Goal: Task Accomplishment & Management: Manage account settings

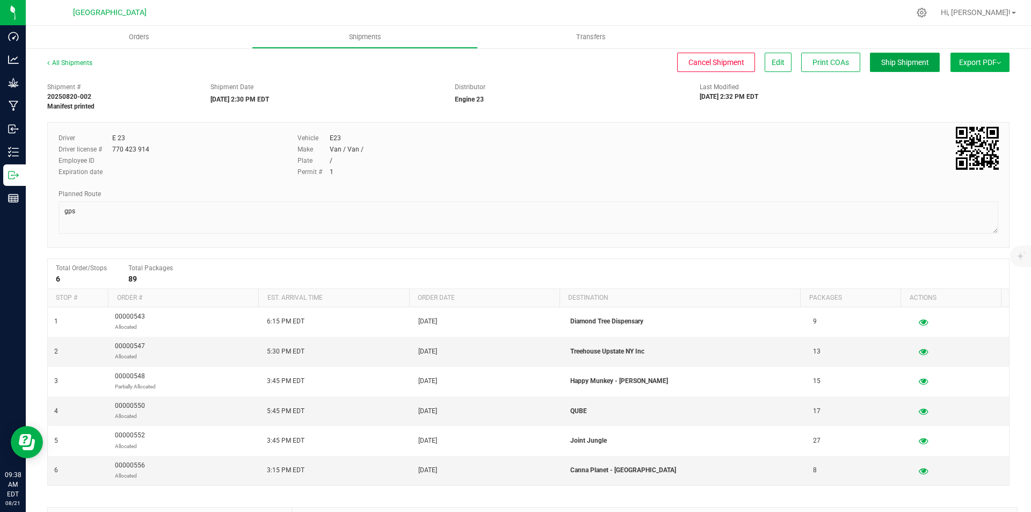
click at [881, 62] on span "Ship Shipment" at bounding box center [905, 62] width 48 height 9
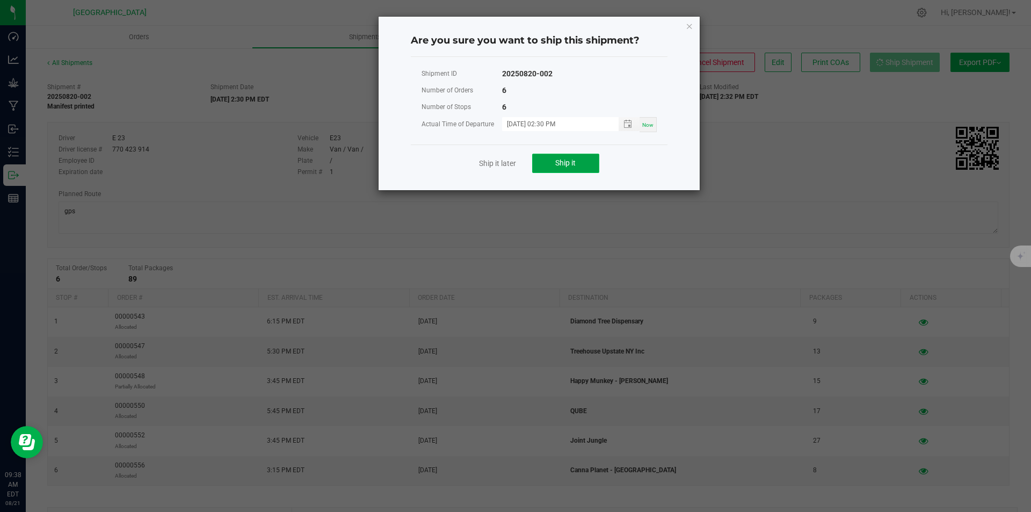
click at [565, 164] on span "Ship it" at bounding box center [565, 162] width 20 height 9
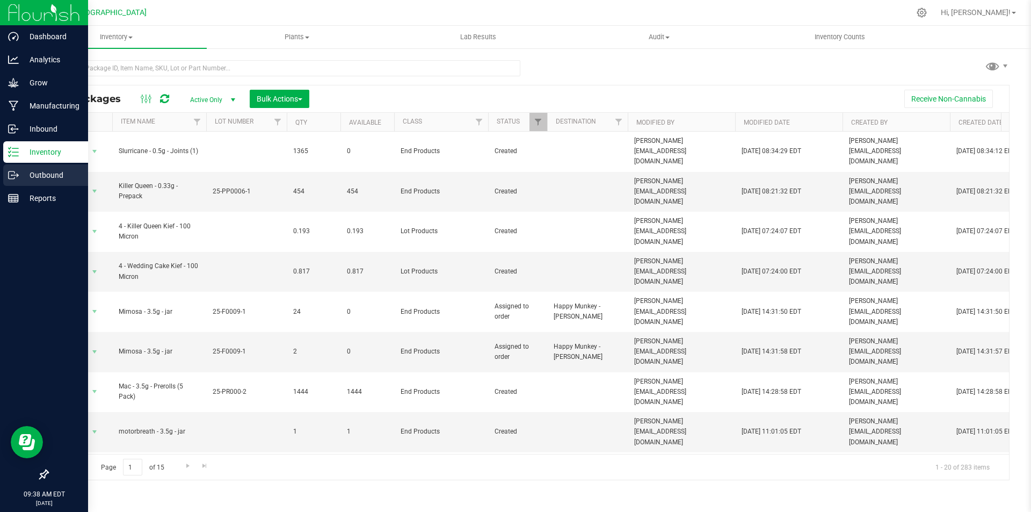
click at [20, 173] on p "Outbound" at bounding box center [51, 175] width 64 height 13
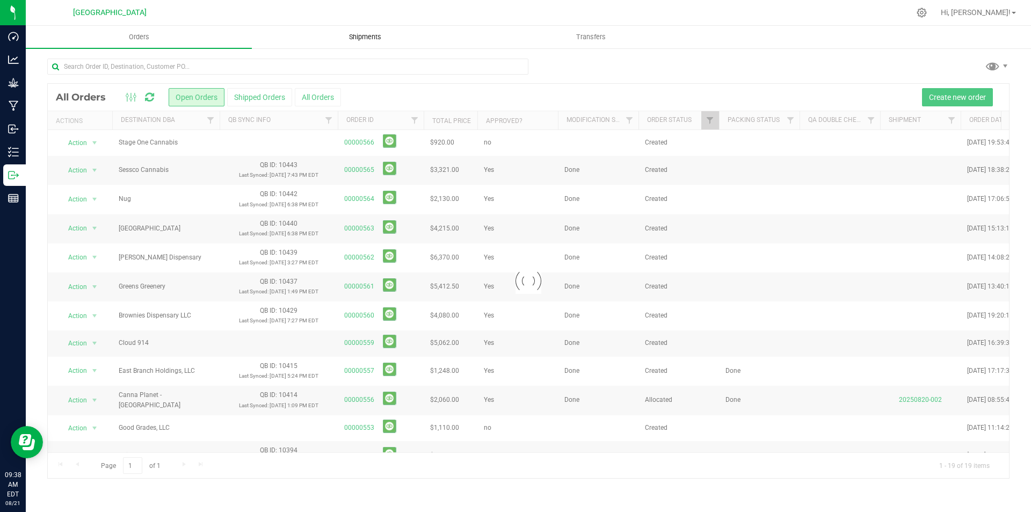
click at [358, 38] on span "Shipments" at bounding box center [364, 37] width 61 height 10
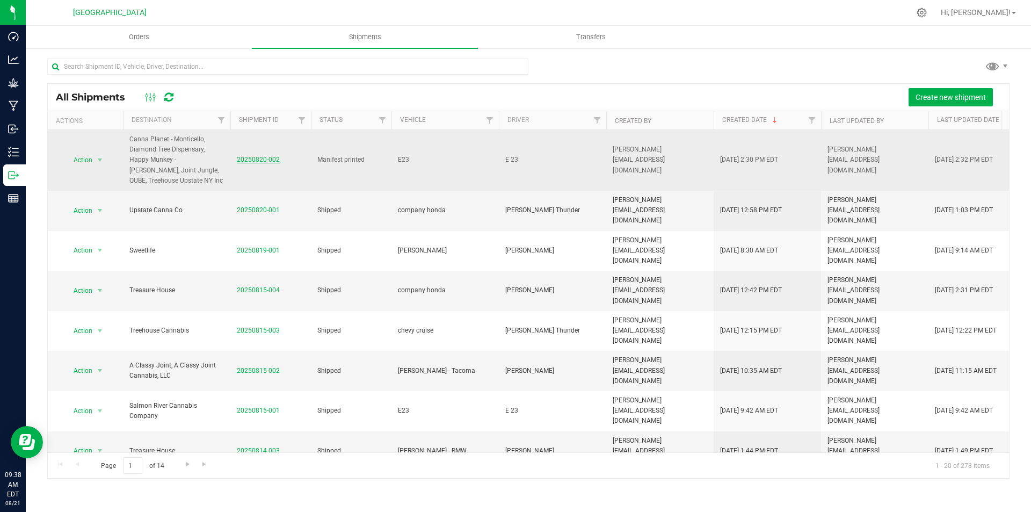
click at [268, 156] on link "20250820-002" at bounding box center [258, 160] width 43 height 8
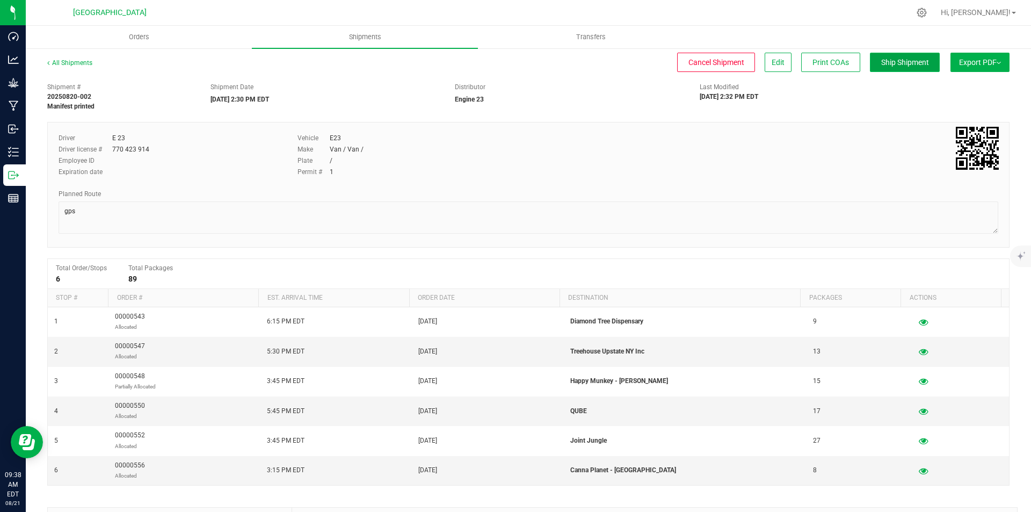
click at [898, 64] on span "Ship Shipment" at bounding box center [905, 62] width 48 height 9
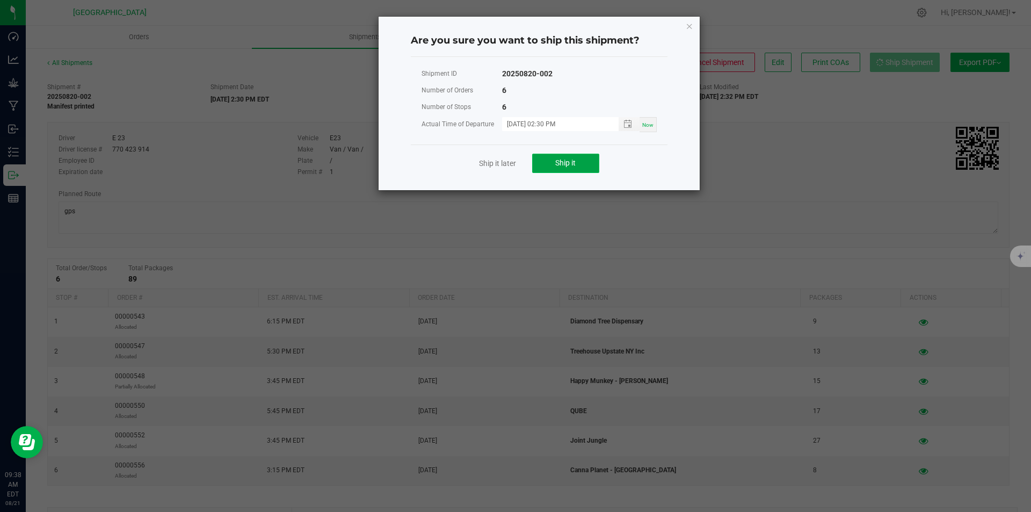
click at [565, 163] on span "Ship it" at bounding box center [565, 162] width 20 height 9
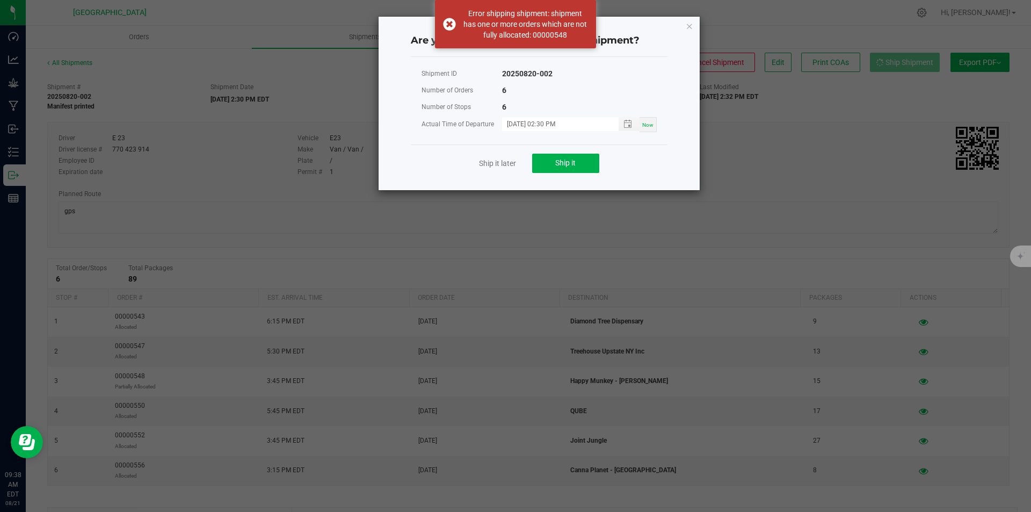
click at [693, 21] on div "Are you sure you want to ship this shipment? Shipment ID 20250820-002 Number of…" at bounding box center [538, 103] width 321 height 173
click at [689, 21] on icon "Close" at bounding box center [690, 25] width 8 height 13
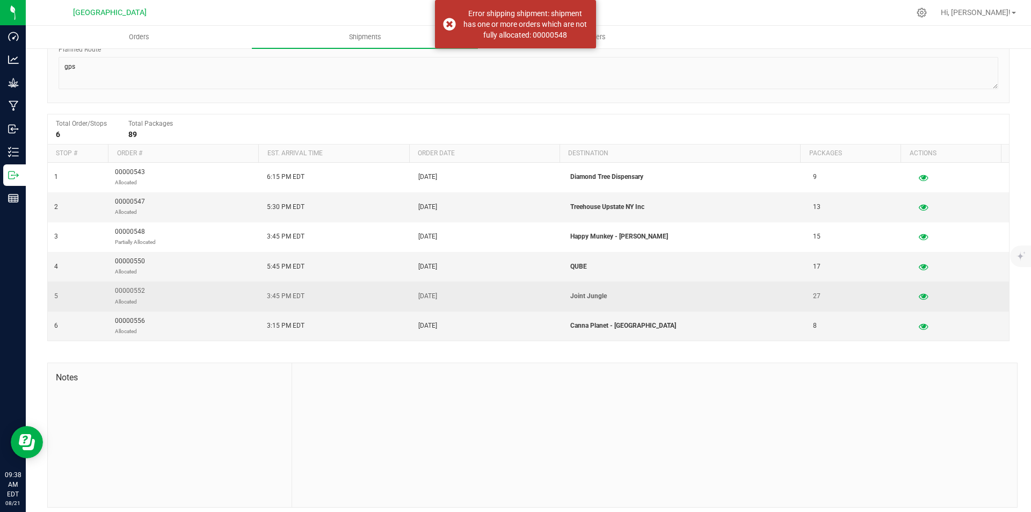
scroll to position [151, 0]
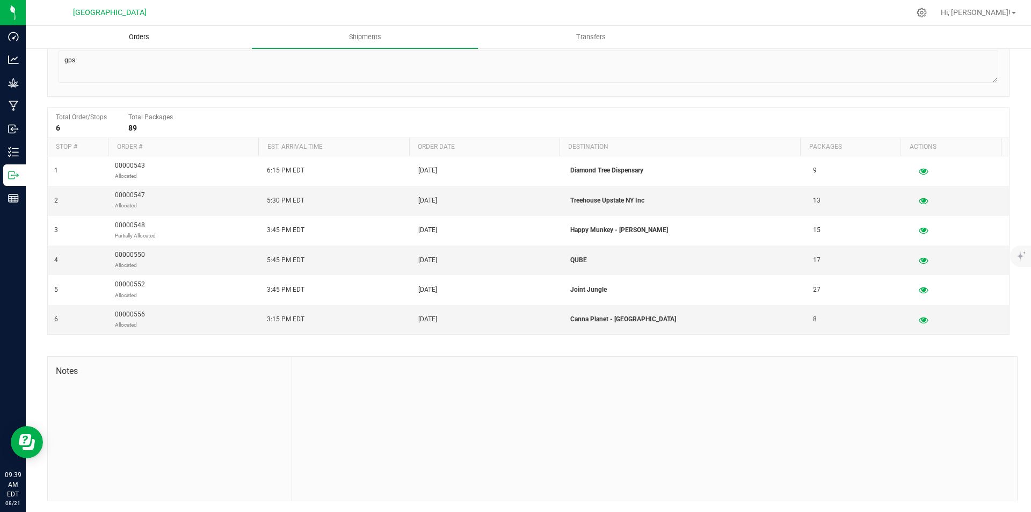
click at [158, 47] on uib-tab-heading "Orders" at bounding box center [138, 36] width 225 height 21
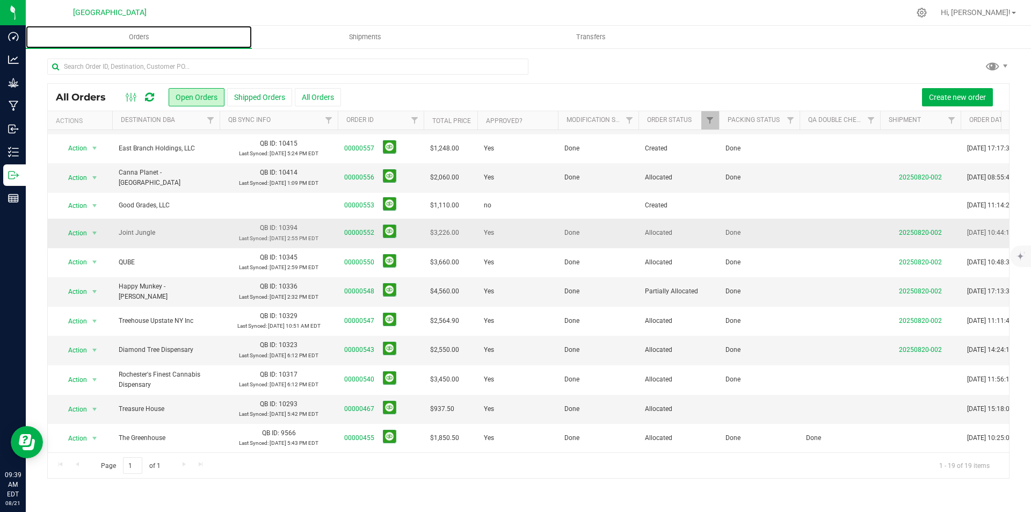
scroll to position [229, 0]
click at [361, 286] on link "00000548" at bounding box center [359, 291] width 30 height 10
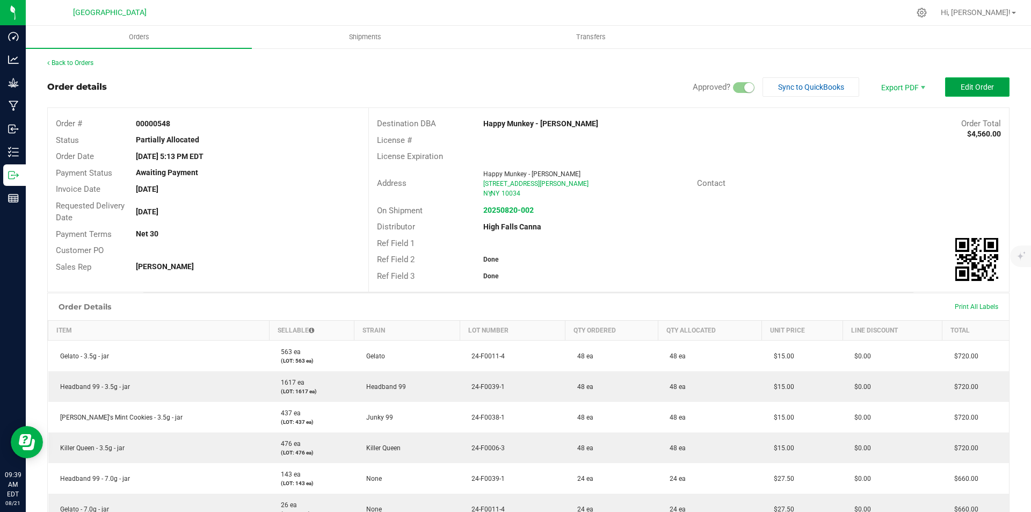
click at [946, 79] on button "Edit Order" at bounding box center [977, 86] width 64 height 19
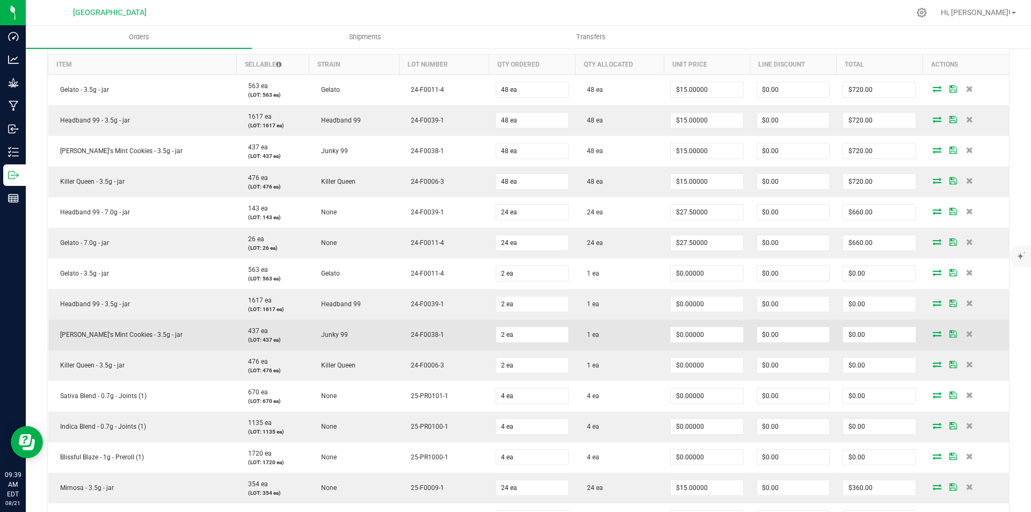
scroll to position [322, 0]
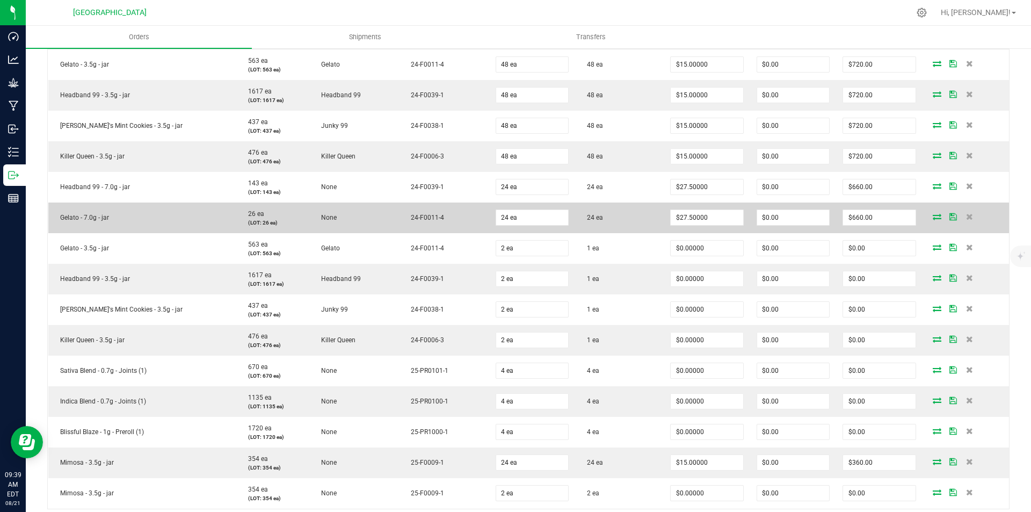
click at [932, 218] on icon at bounding box center [936, 216] width 9 height 6
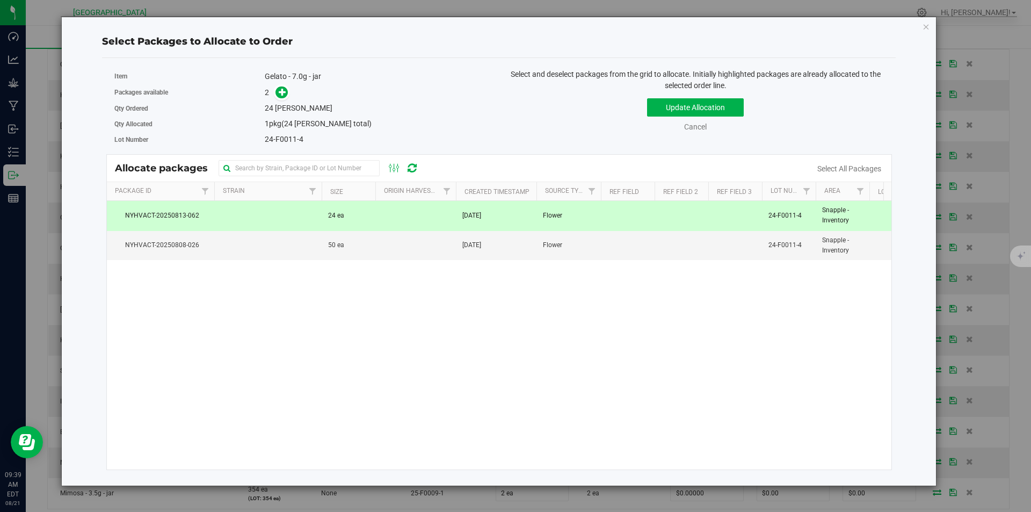
click at [297, 218] on td at bounding box center [267, 216] width 107 height 30
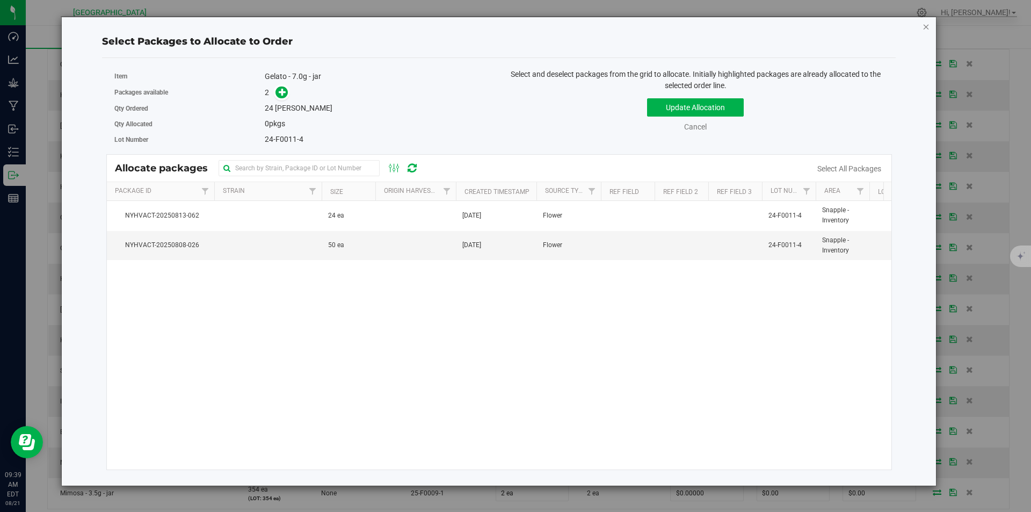
click at [924, 27] on icon "button" at bounding box center [926, 26] width 8 height 13
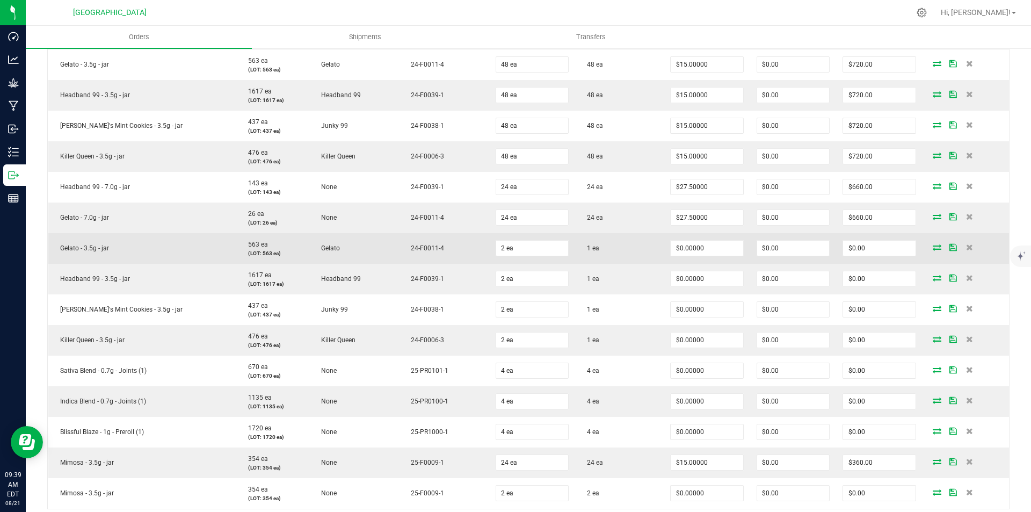
click at [932, 244] on icon at bounding box center [936, 247] width 9 height 6
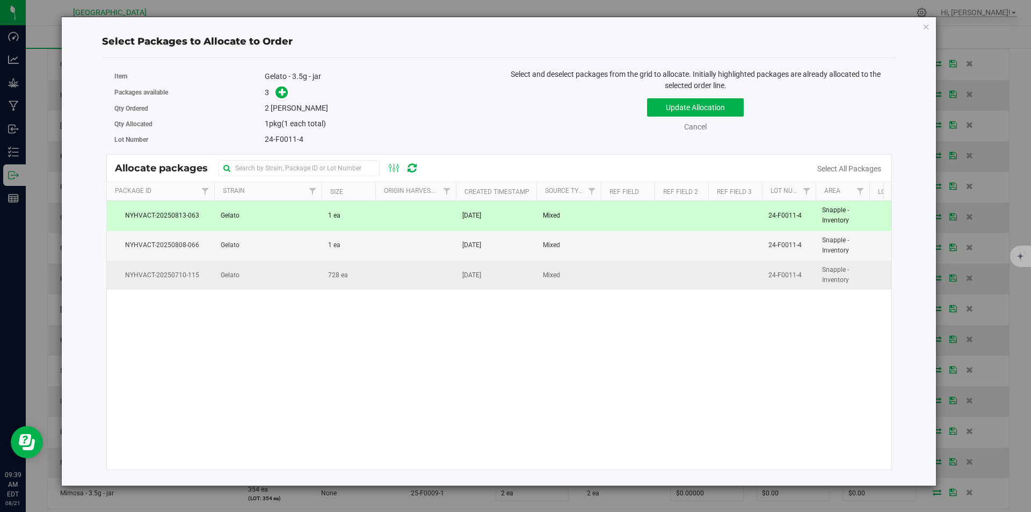
click at [389, 279] on td at bounding box center [415, 274] width 81 height 29
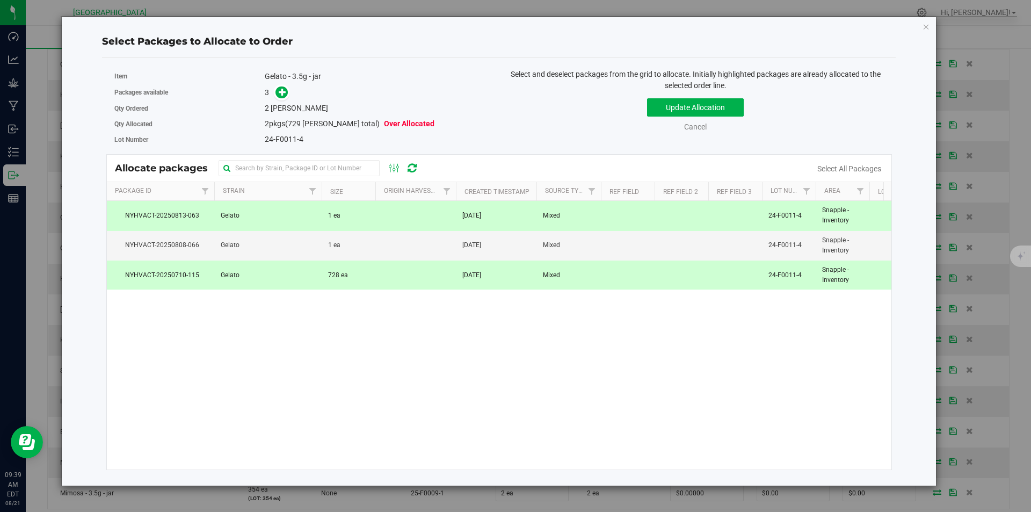
click at [317, 202] on td "Gelato" at bounding box center [267, 216] width 107 height 30
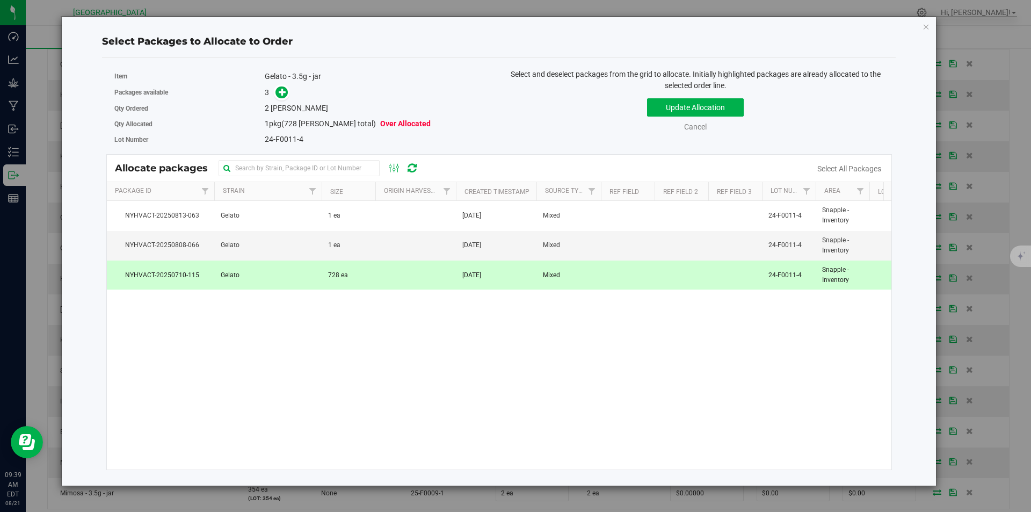
click at [362, 281] on td "728 ea" at bounding box center [349, 274] width 54 height 29
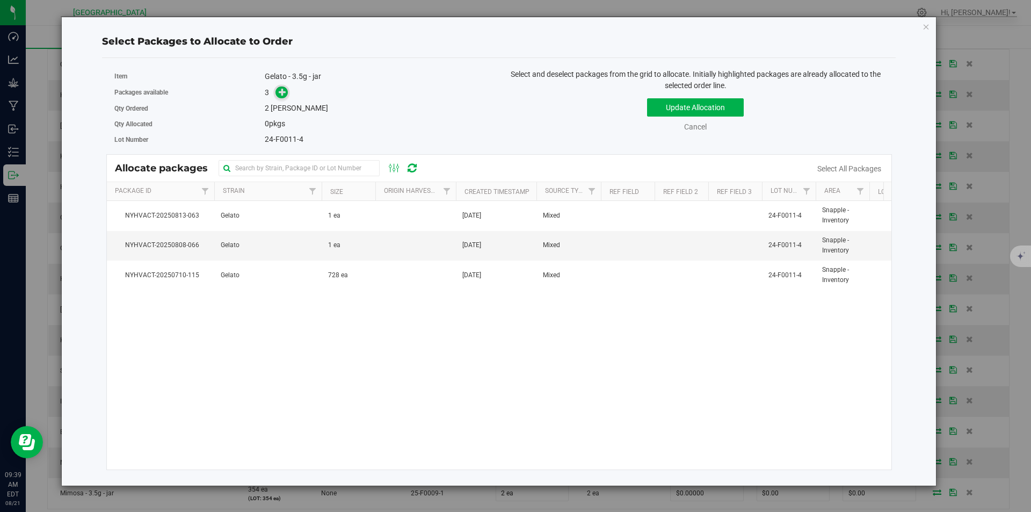
click at [286, 93] on icon at bounding box center [283, 92] width 8 height 8
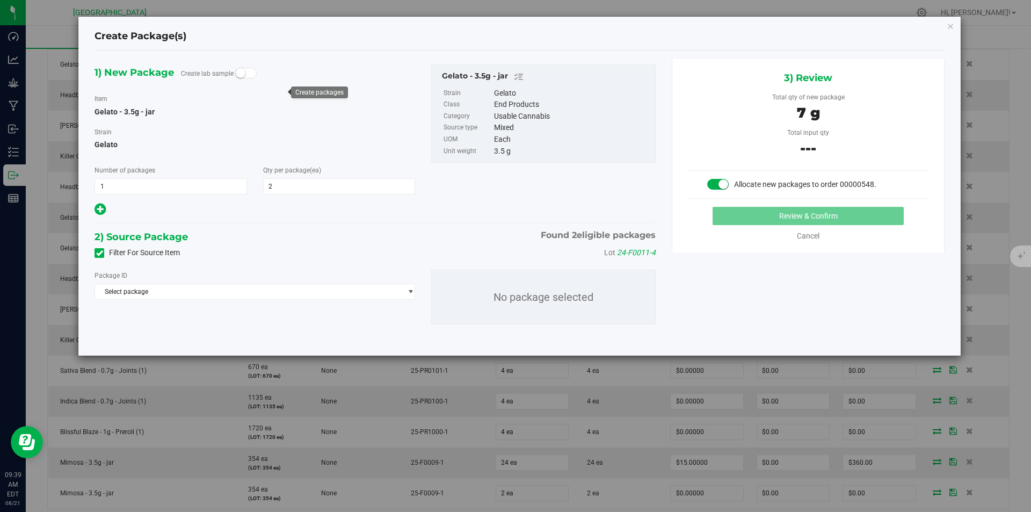
click at [311, 306] on div "Package ID Select package NYHVACT-20250710-115 NYHVACT-20250808-066 No package …" at bounding box center [374, 297] width 577 height 72
click at [303, 296] on span "Select package" at bounding box center [248, 291] width 306 height 15
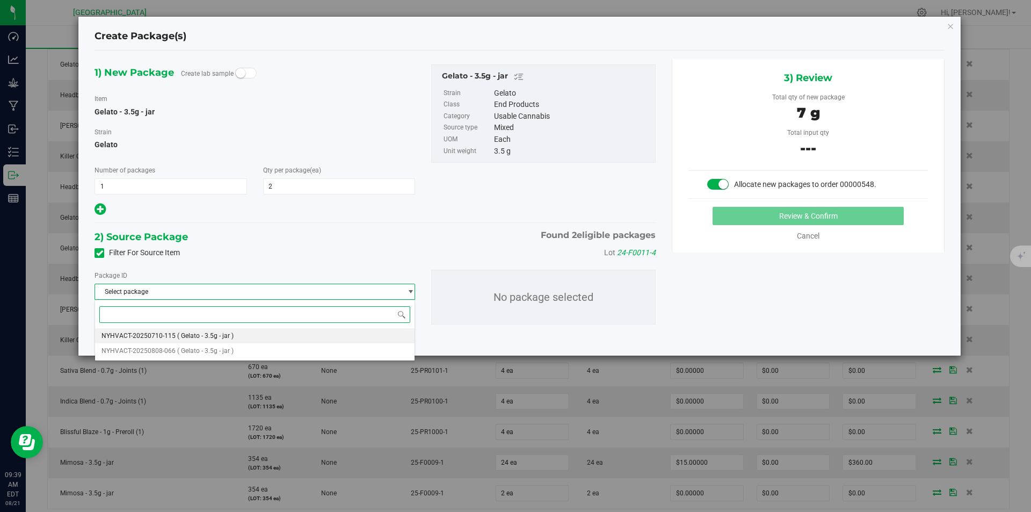
click at [230, 338] on span "( Gelato - 3.5g - jar )" at bounding box center [205, 336] width 56 height 8
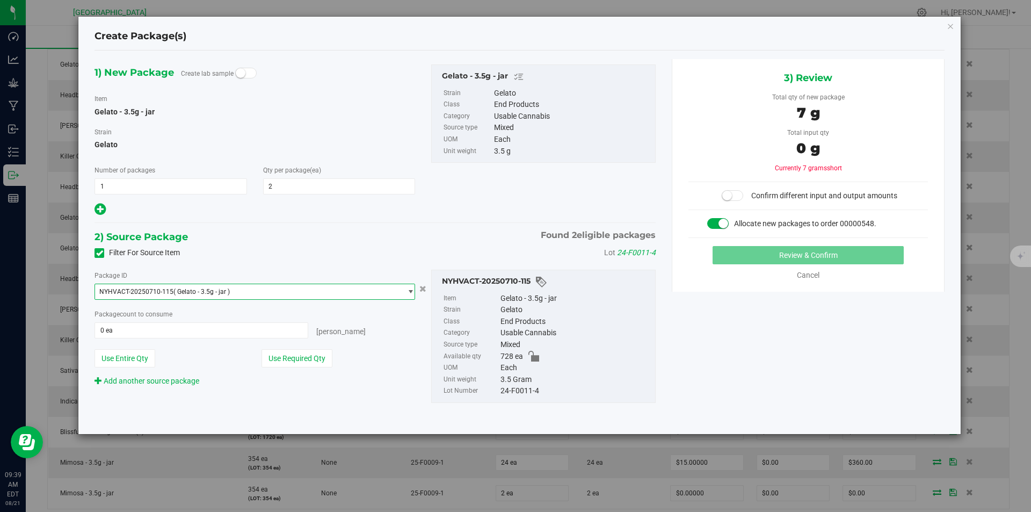
drag, startPoint x: 291, startPoint y: 353, endPoint x: 397, endPoint y: 354, distance: 105.8
click at [294, 353] on button "Use Required Qty" at bounding box center [296, 358] width 71 height 18
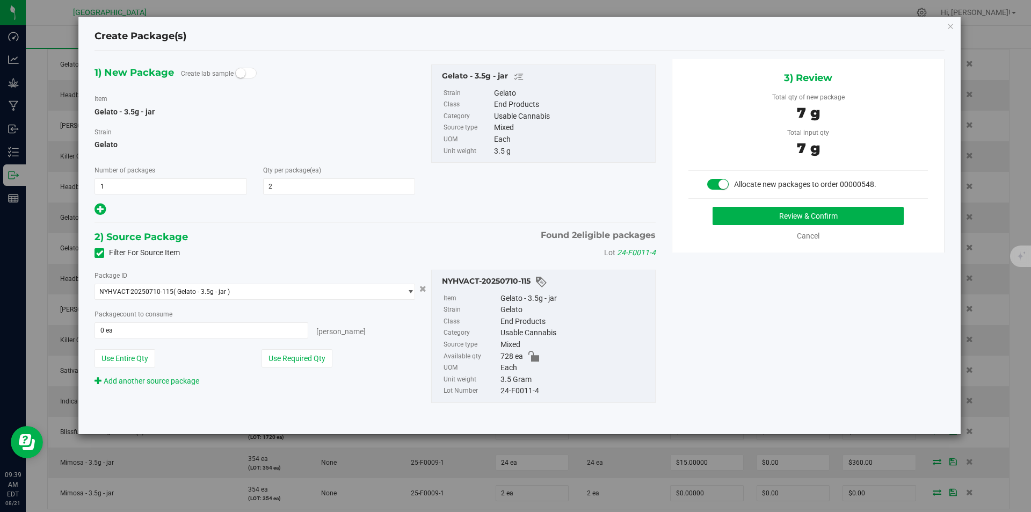
type input "2 ea"
click at [880, 218] on button "Review & Confirm" at bounding box center [807, 216] width 191 height 18
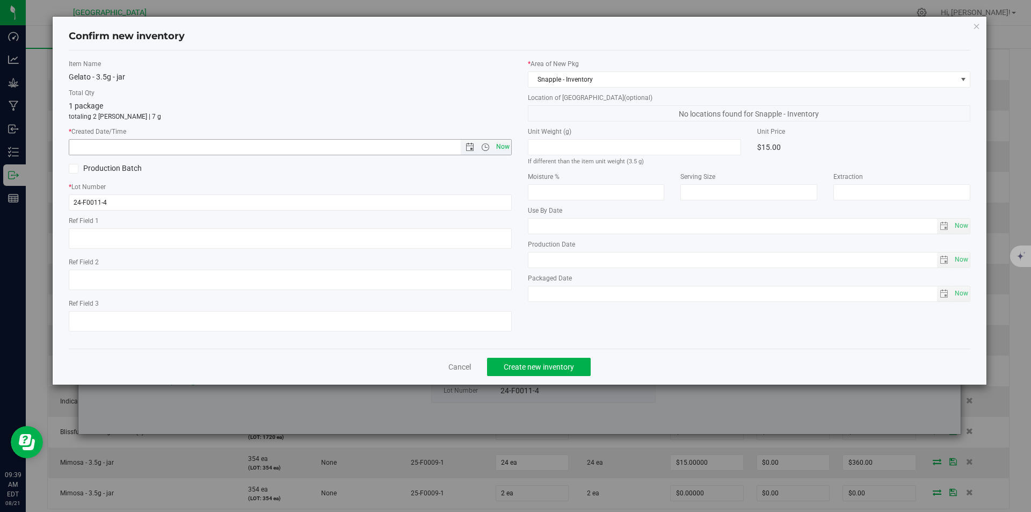
click at [500, 143] on span "Now" at bounding box center [502, 147] width 18 height 16
type input "8/21/2025 9:39 AM"
click at [560, 362] on span "Create new inventory" at bounding box center [539, 366] width 70 height 9
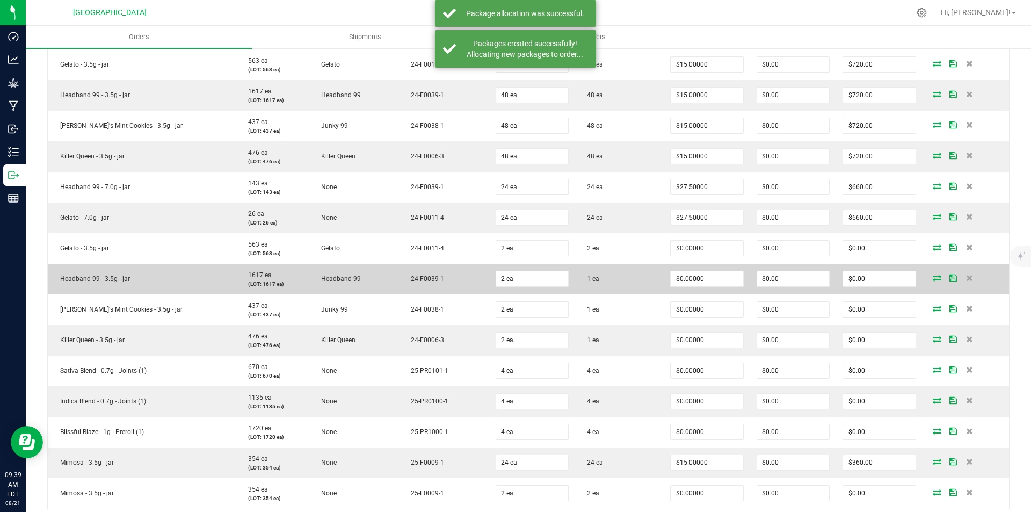
click at [935, 278] on span at bounding box center [937, 277] width 16 height 6
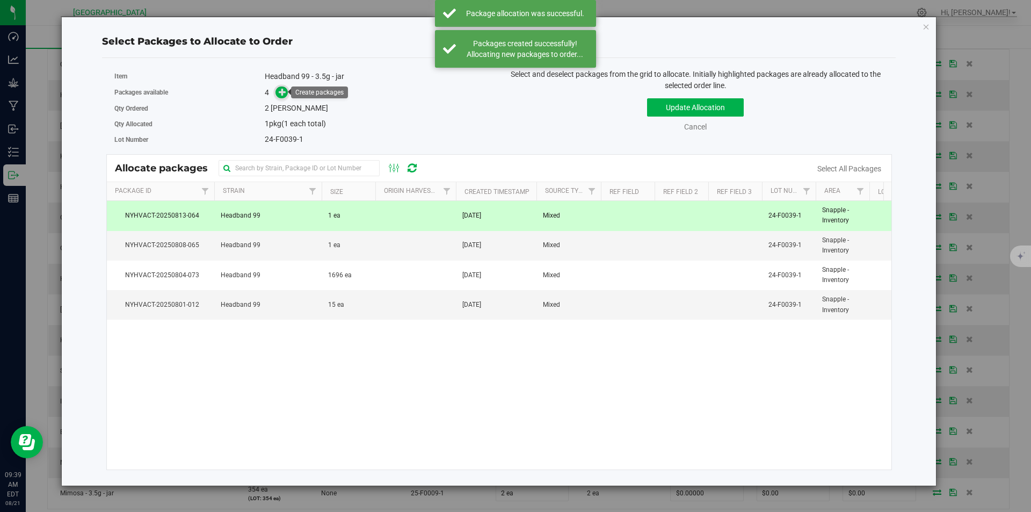
click at [279, 91] on icon at bounding box center [283, 92] width 8 height 8
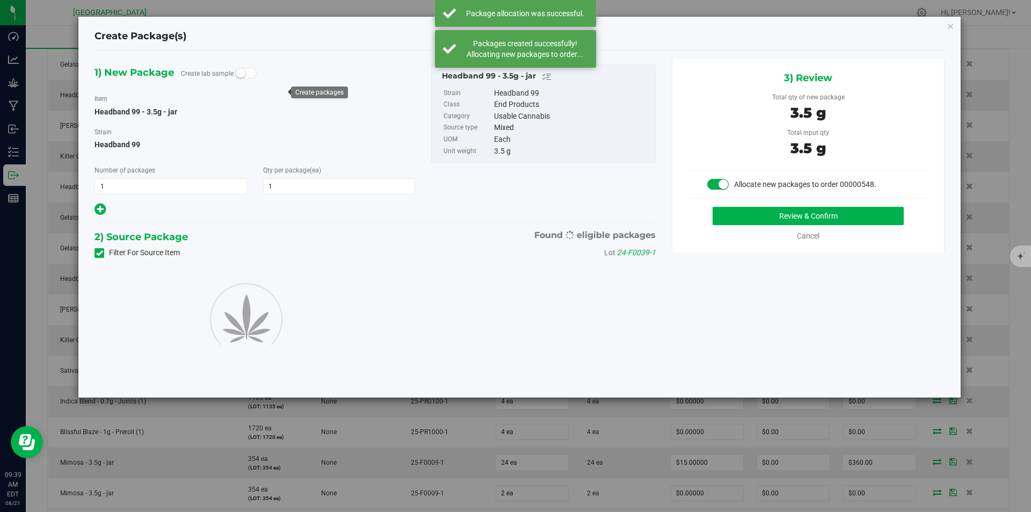
type input "1"
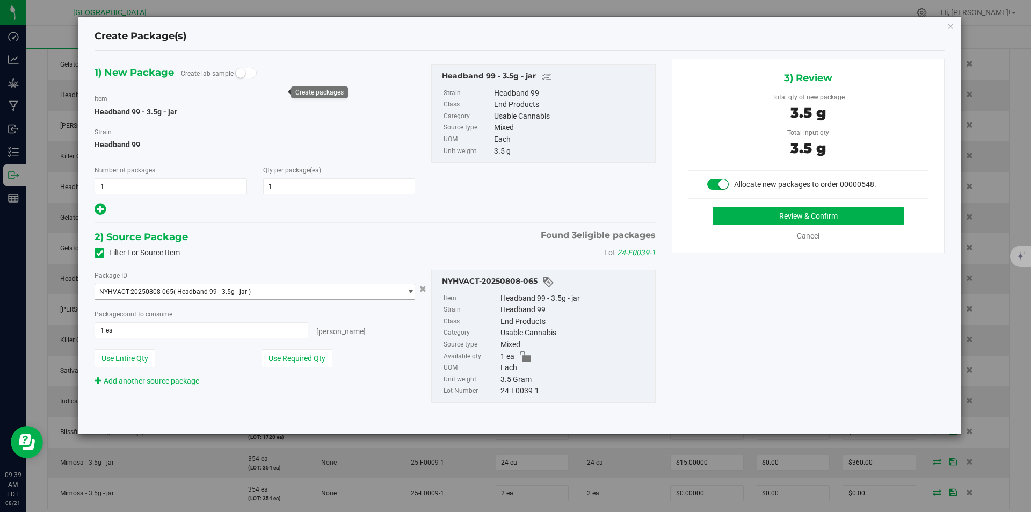
click at [209, 293] on span "( Headband 99 - 3.5g - jar )" at bounding box center [211, 292] width 77 height 8
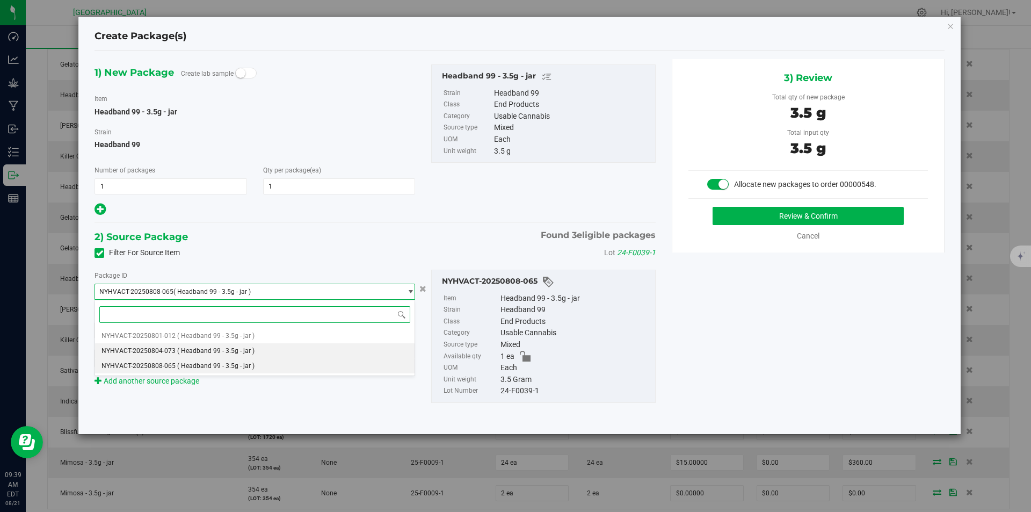
click at [184, 347] on span "( Headband 99 - 3.5g - jar )" at bounding box center [215, 351] width 77 height 8
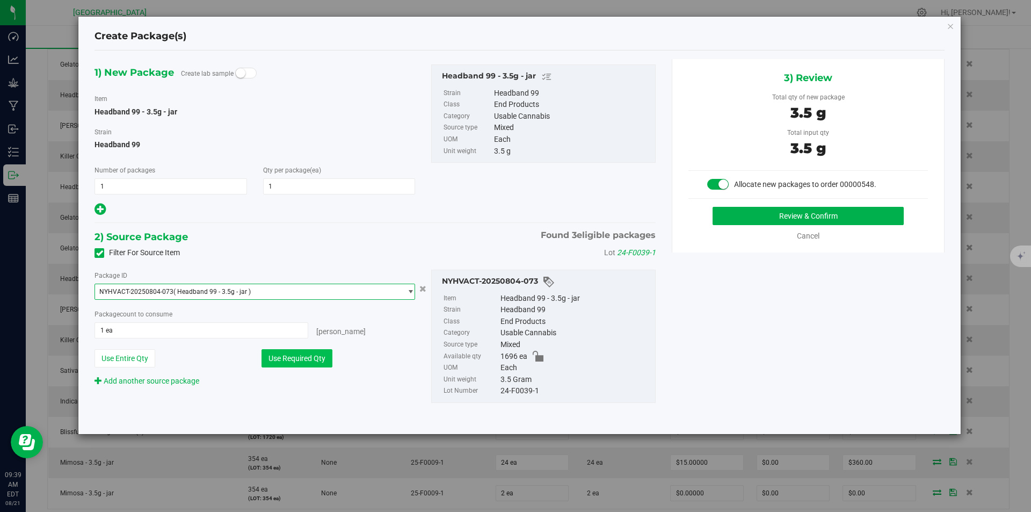
click at [297, 350] on button "Use Required Qty" at bounding box center [296, 358] width 71 height 18
click at [263, 292] on span "NYHVACT-20250804-073 ( Headband 99 - 3.5g - jar )" at bounding box center [248, 291] width 306 height 15
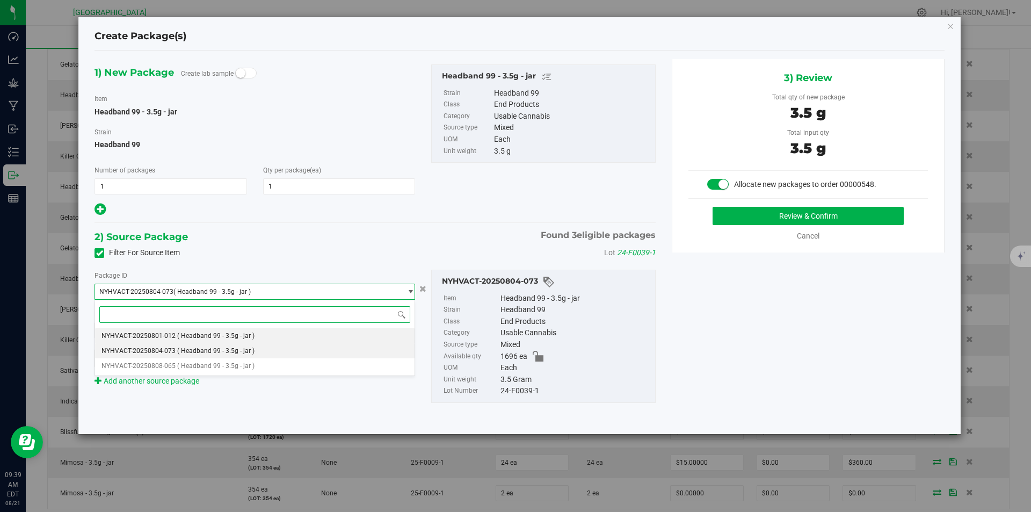
click at [195, 332] on span "( Headband 99 - 3.5g - jar )" at bounding box center [215, 336] width 77 height 8
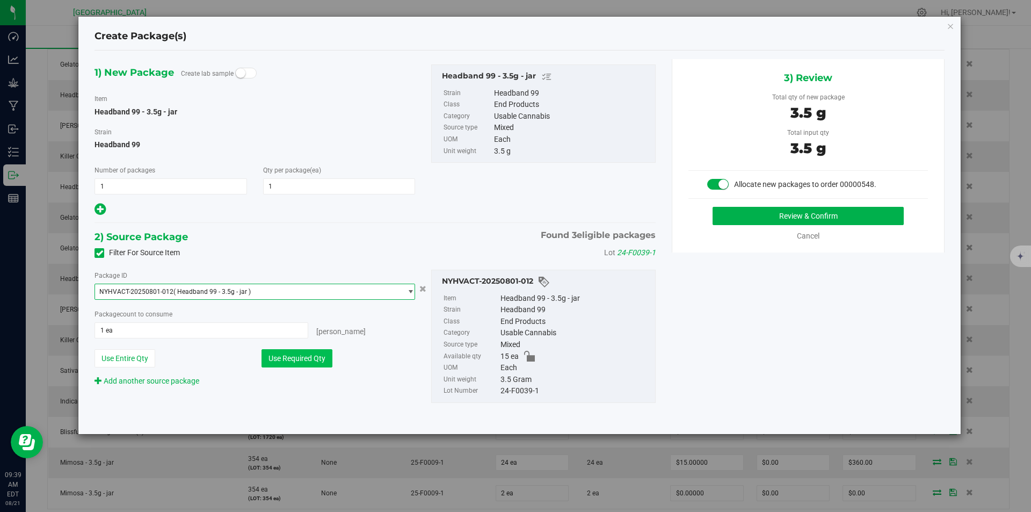
click at [327, 364] on button "Use Required Qty" at bounding box center [296, 358] width 71 height 18
click at [310, 359] on button "Use Required Qty" at bounding box center [296, 358] width 71 height 18
click at [251, 293] on span "NYHVACT-20250801-012 ( Headband 99 - 3.5g - jar )" at bounding box center [248, 291] width 306 height 15
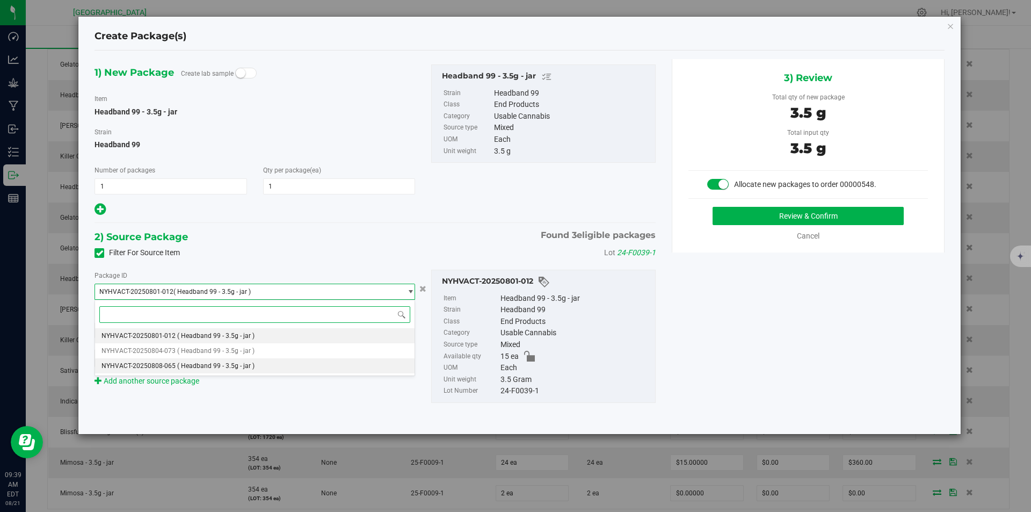
click at [208, 364] on span "( Headband 99 - 3.5g - jar )" at bounding box center [215, 366] width 77 height 8
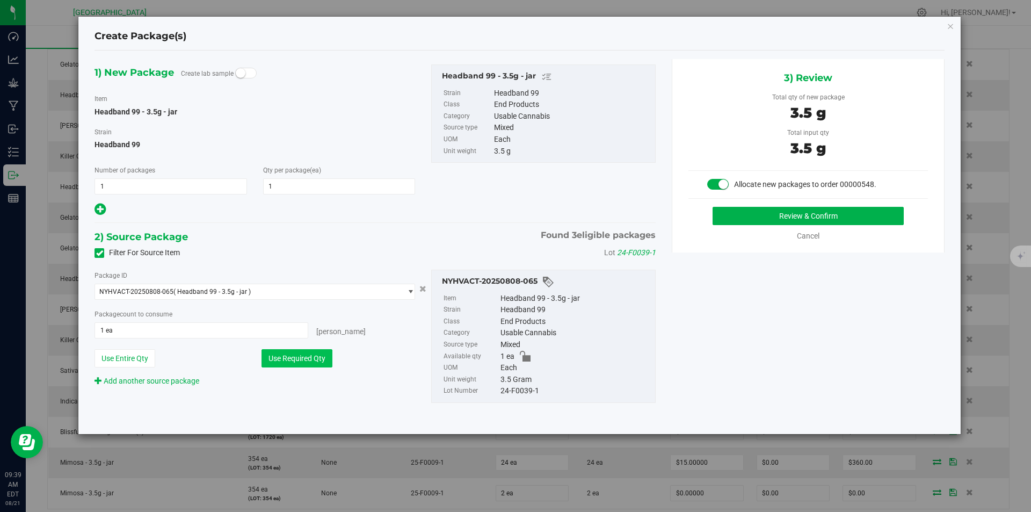
click at [304, 359] on button "Use Required Qty" at bounding box center [296, 358] width 71 height 18
click at [251, 331] on span "1 ea 1" at bounding box center [201, 330] width 214 height 16
click at [304, 294] on span "NYHVACT-20250808-065 ( Headband 99 - 3.5g - jar )" at bounding box center [248, 291] width 306 height 15
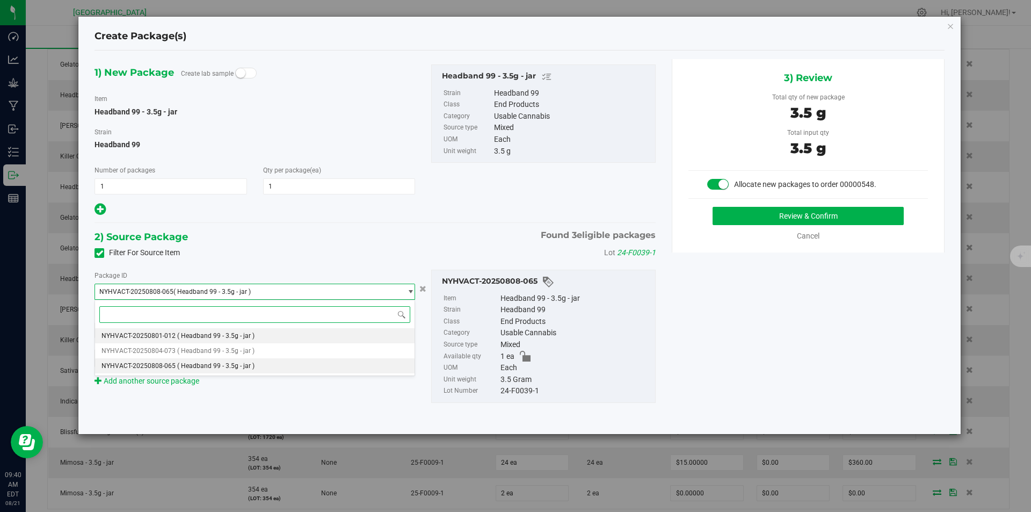
click at [252, 338] on span "( Headband 99 - 3.5g - jar )" at bounding box center [215, 336] width 77 height 8
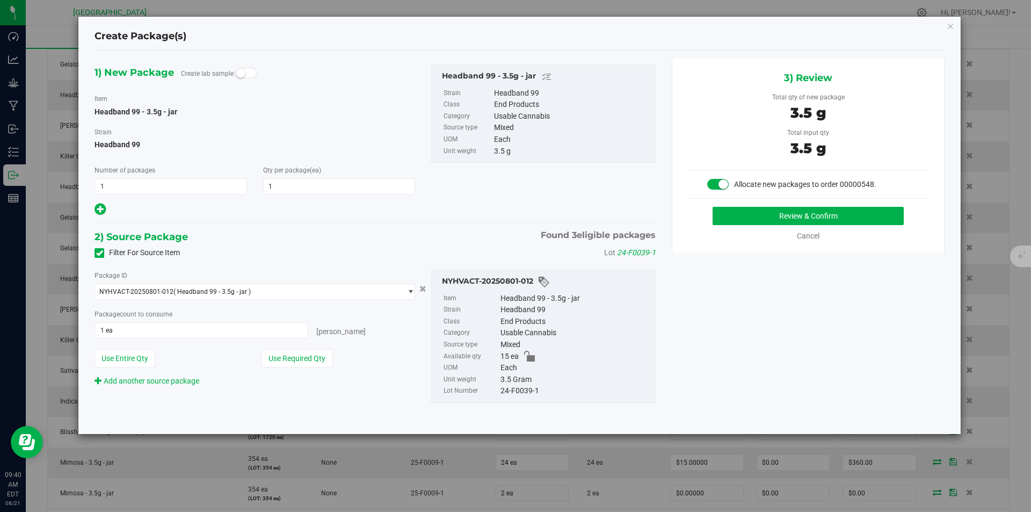
click at [318, 370] on div "Package ID NYHVACT-20250801-012 ( Headband 99 - 3.5g - jar ) NYHVACT-20250801-0…" at bounding box center [254, 327] width 337 height 117
click at [296, 356] on button "Use Required Qty" at bounding box center [296, 358] width 71 height 18
click at [152, 324] on span "1 ea 1" at bounding box center [201, 330] width 214 height 16
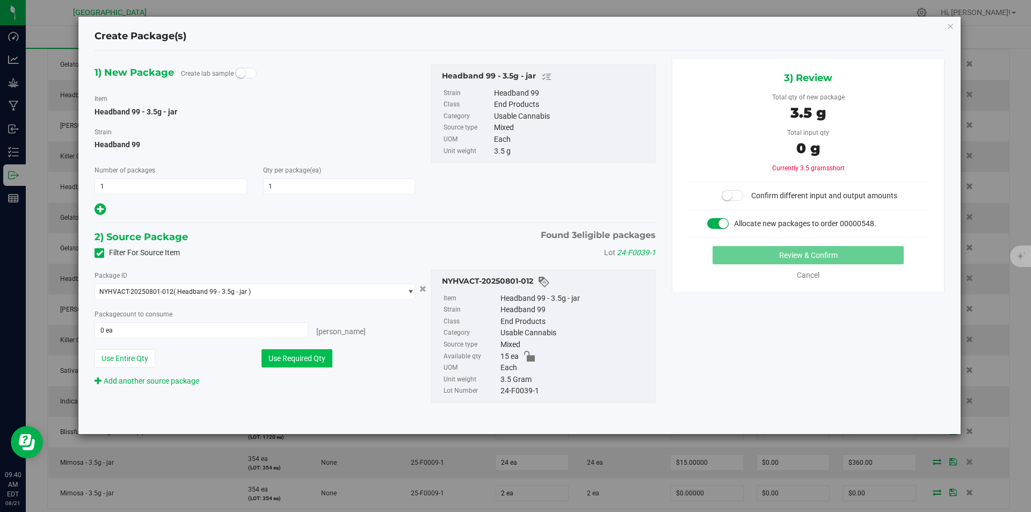
click at [316, 360] on button "Use Required Qty" at bounding box center [296, 358] width 71 height 18
type input "1 ea"
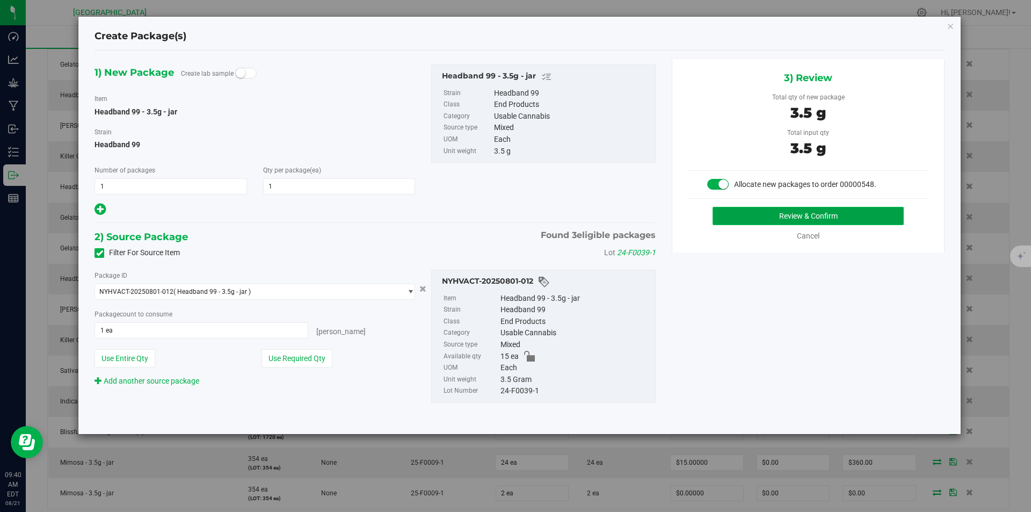
click at [822, 216] on button "Review & Confirm" at bounding box center [807, 216] width 191 height 18
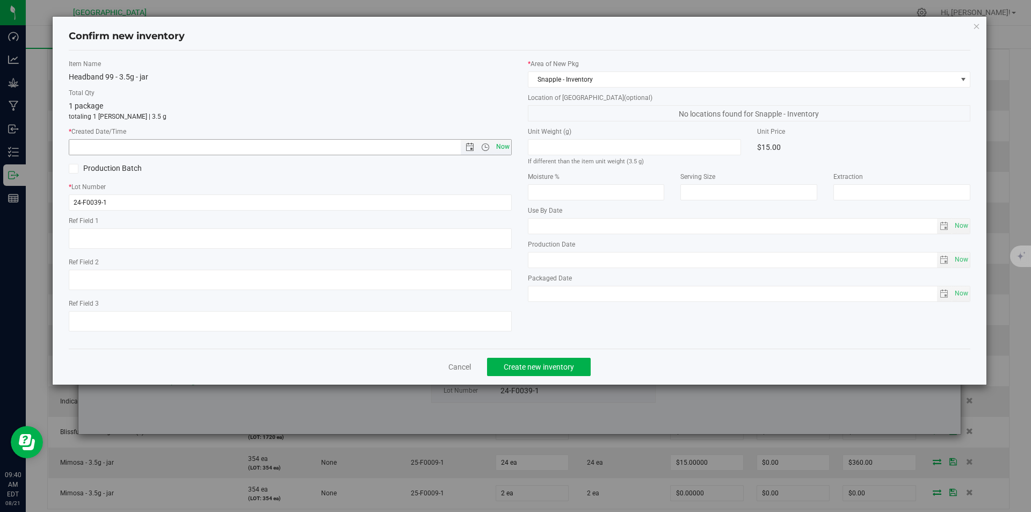
click at [504, 146] on span "Now" at bounding box center [502, 147] width 18 height 16
type input "8/21/2025 9:40 AM"
click at [539, 355] on div "Cancel Create new inventory" at bounding box center [520, 366] width 902 height 36
click at [538, 365] on span "Create new inventory" at bounding box center [539, 366] width 70 height 9
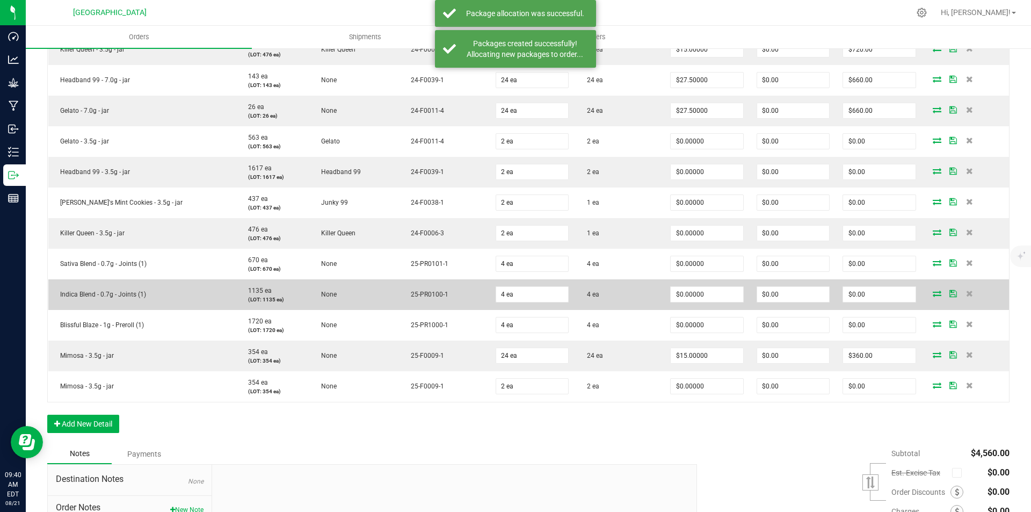
scroll to position [429, 0]
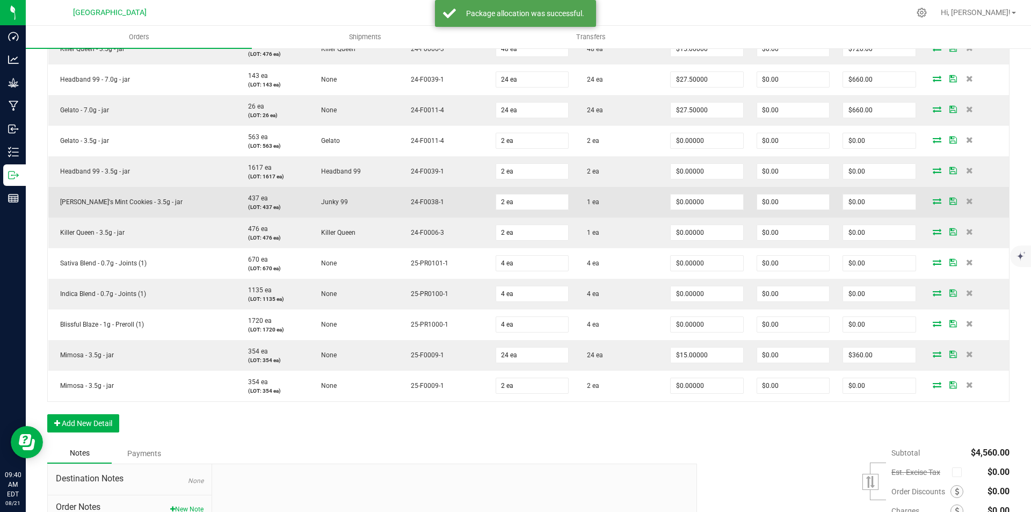
click at [935, 201] on span at bounding box center [937, 201] width 16 height 6
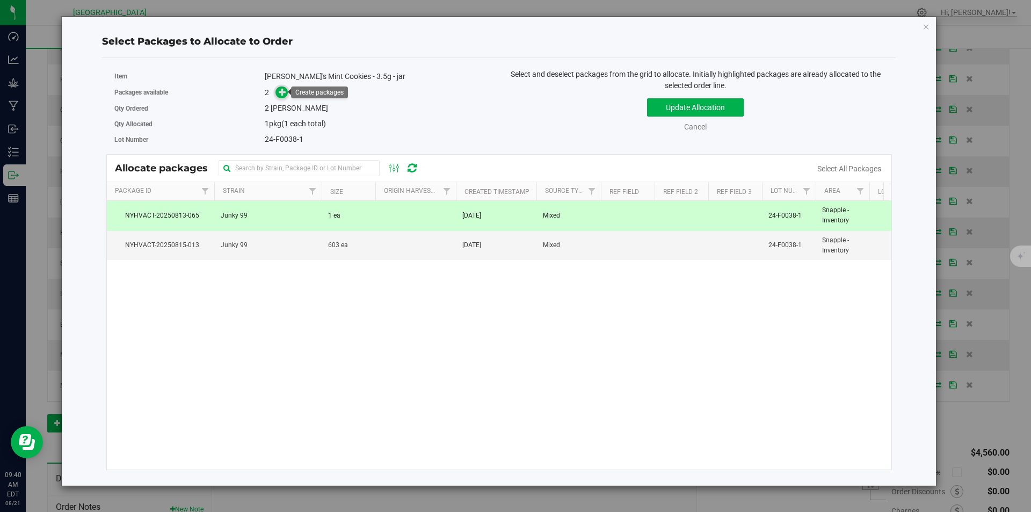
click at [278, 93] on span at bounding box center [281, 92] width 12 height 12
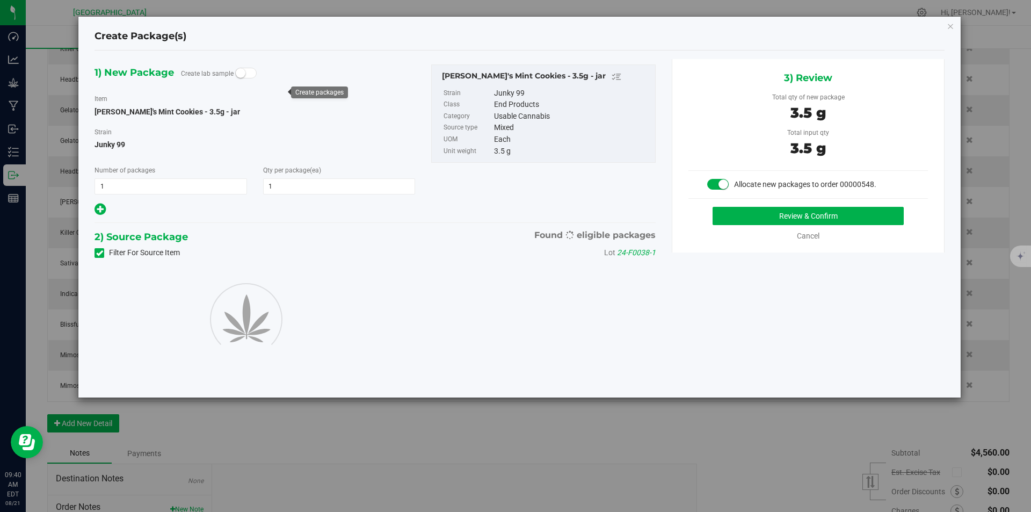
type input "1"
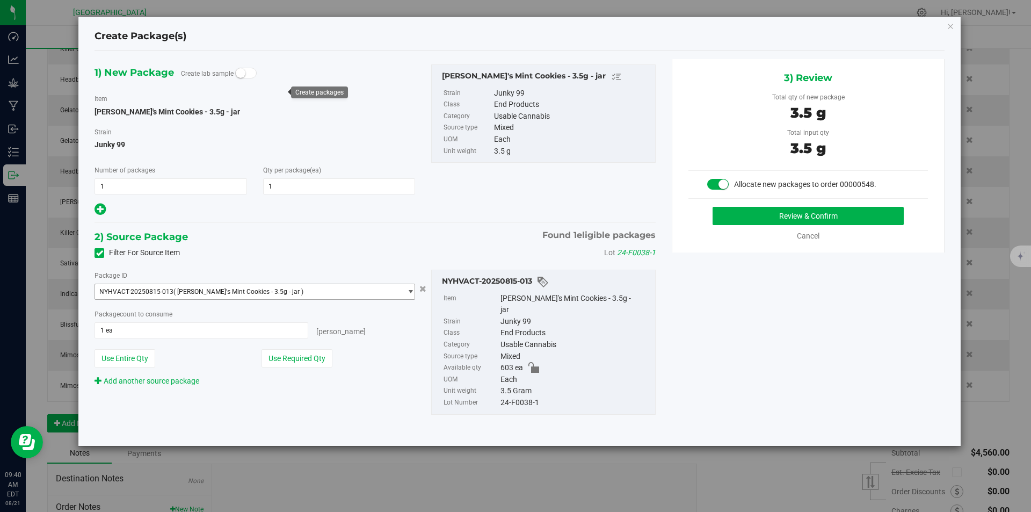
click at [193, 292] on span "( Cindy's Mint Cookies - 3.5g - jar )" at bounding box center [238, 292] width 130 height 8
click at [201, 331] on li "NYHVACT-20250815-013 ( Cindy's Mint Cookies - 3.5g - jar )" at bounding box center [254, 335] width 319 height 15
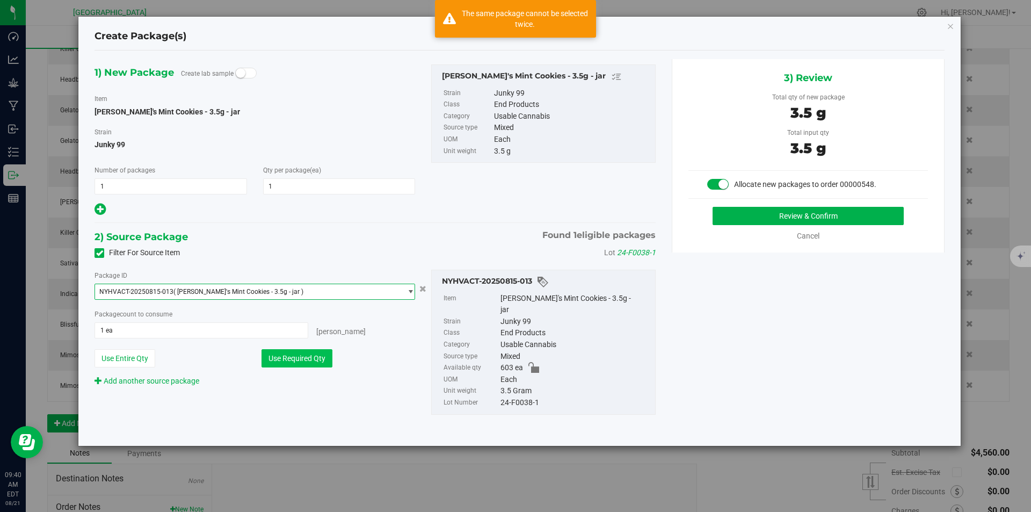
click at [296, 352] on button "Use Required Qty" at bounding box center [296, 358] width 71 height 18
click at [261, 316] on div "Package count to consume" at bounding box center [254, 313] width 320 height 11
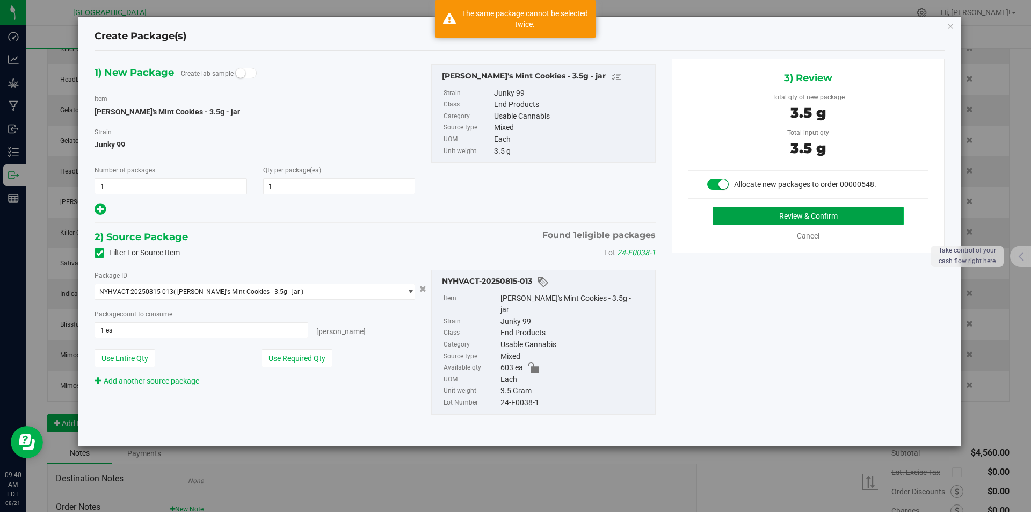
click at [752, 214] on button "Review & Confirm" at bounding box center [807, 216] width 191 height 18
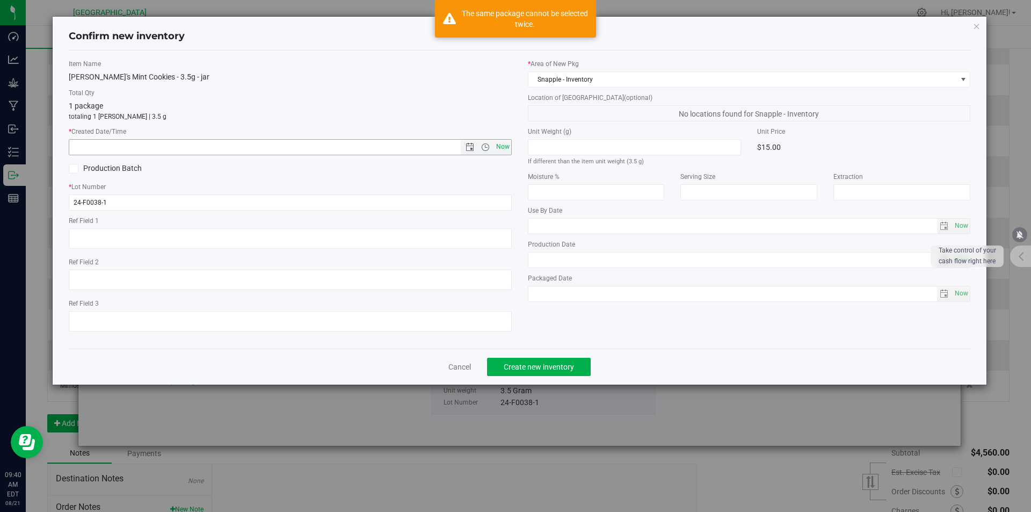
click at [500, 144] on span "Now" at bounding box center [502, 147] width 18 height 16
type input "8/21/2025 9:40 AM"
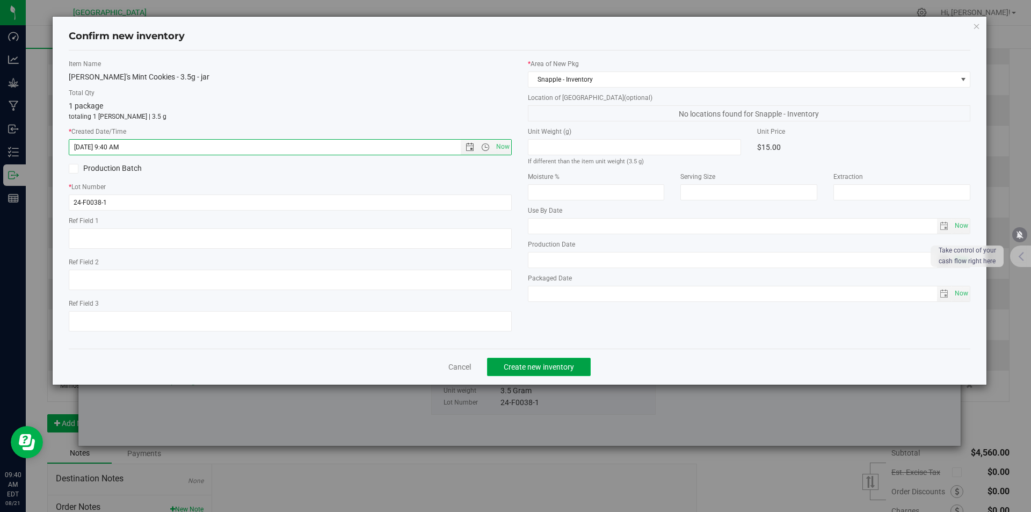
click at [556, 369] on span "Create new inventory" at bounding box center [539, 366] width 70 height 9
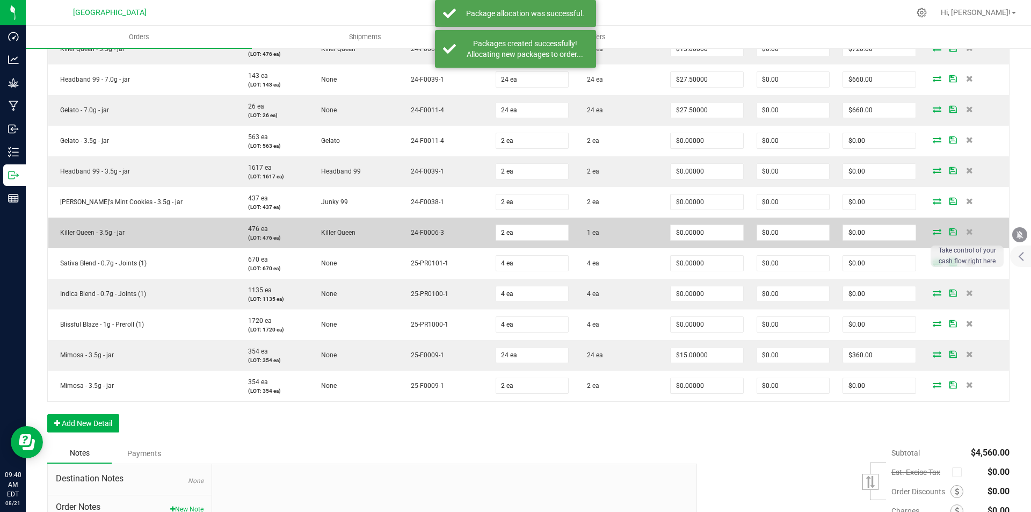
click at [929, 229] on span at bounding box center [937, 231] width 16 height 6
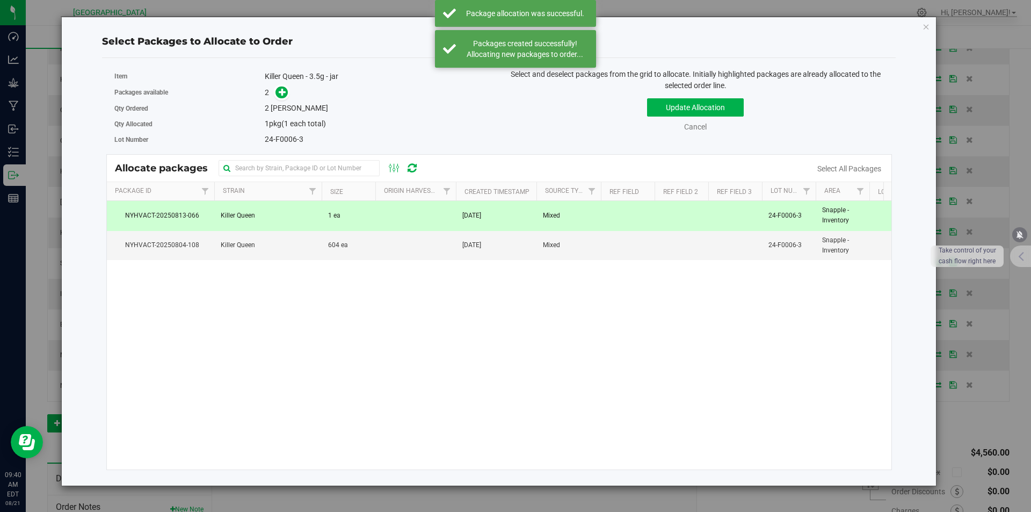
click at [276, 88] on span at bounding box center [279, 92] width 17 height 12
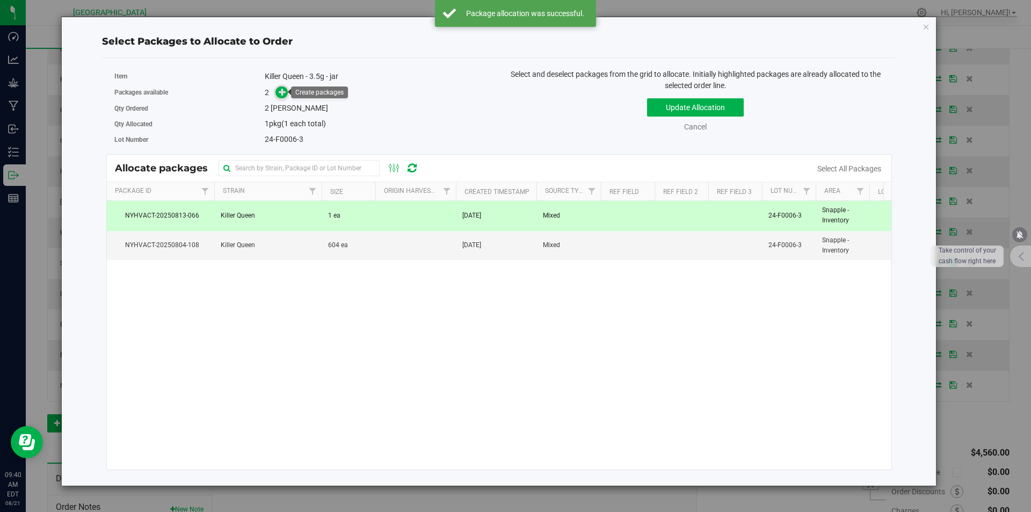
click at [286, 92] on icon at bounding box center [283, 92] width 8 height 8
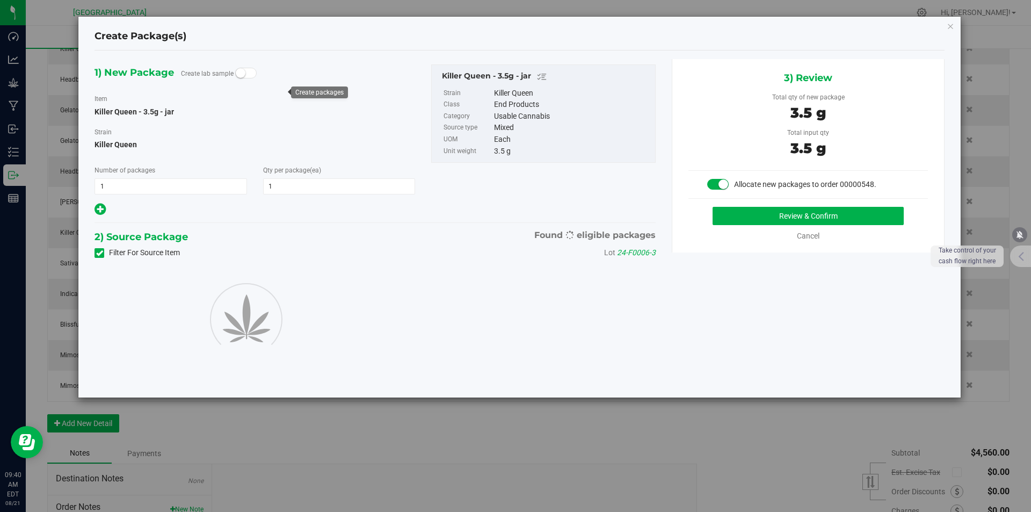
type input "1"
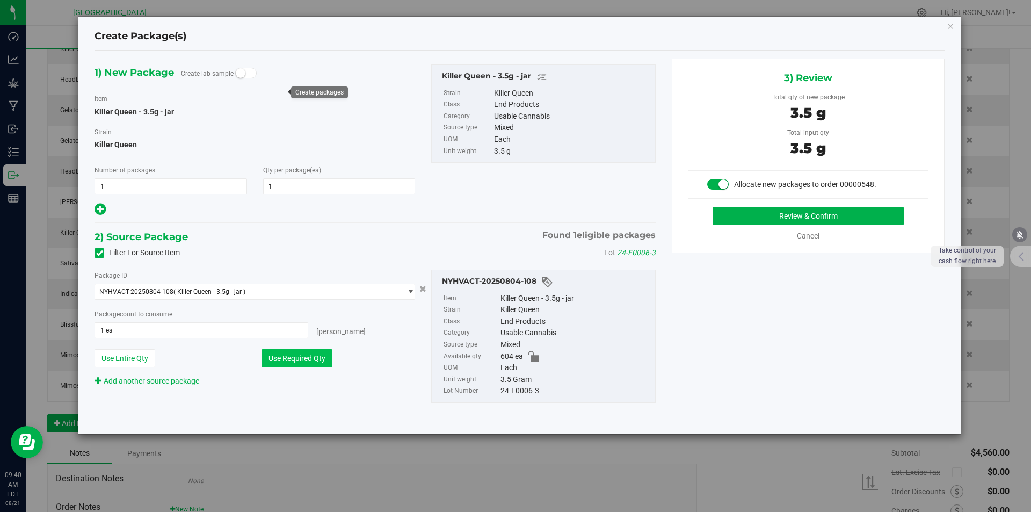
click at [295, 354] on button "Use Required Qty" at bounding box center [296, 358] width 71 height 18
click at [836, 221] on button "Review & Confirm" at bounding box center [807, 216] width 191 height 18
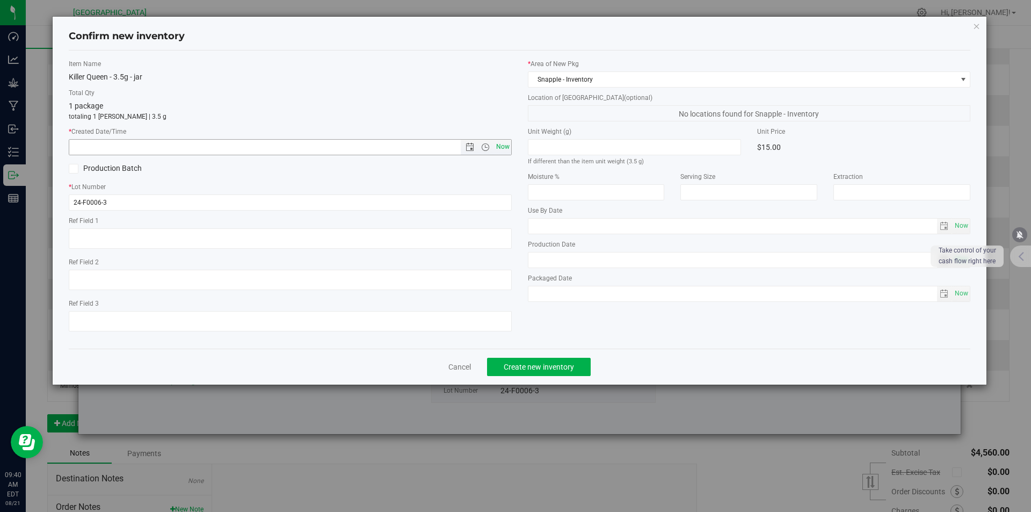
click at [509, 142] on span "Now" at bounding box center [502, 147] width 18 height 16
type input "8/21/2025 9:40 AM"
click at [546, 364] on span "Create new inventory" at bounding box center [539, 366] width 70 height 9
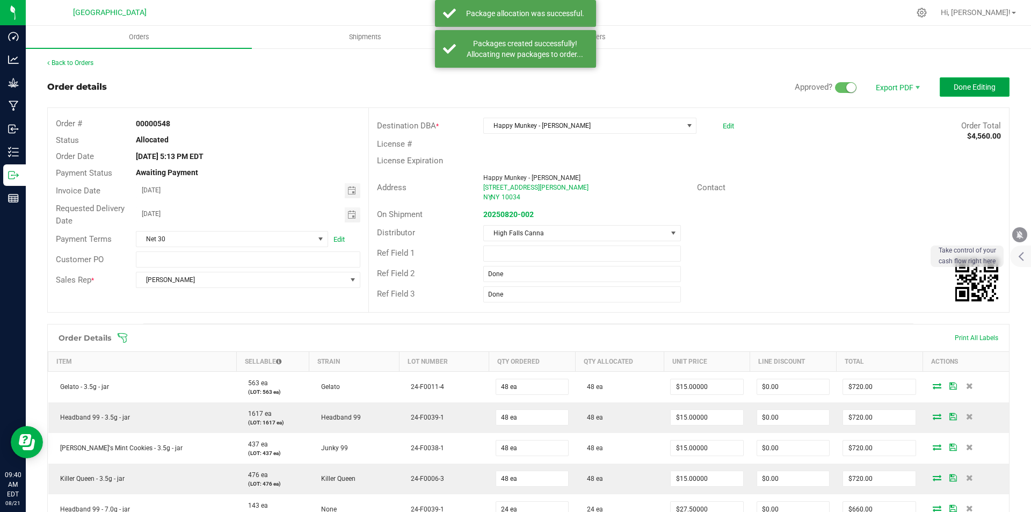
click at [942, 87] on button "Done Editing" at bounding box center [974, 86] width 70 height 19
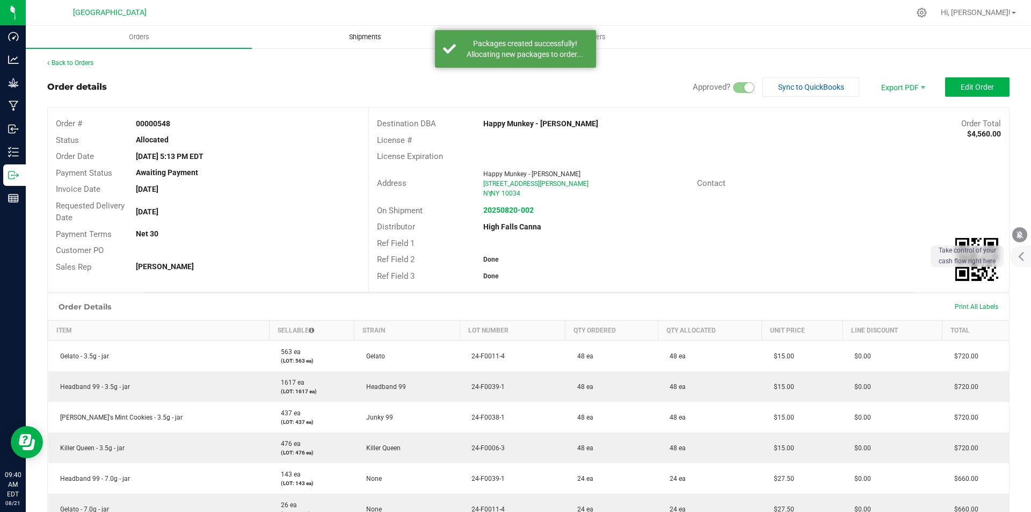
click at [356, 35] on span "Shipments" at bounding box center [364, 37] width 61 height 10
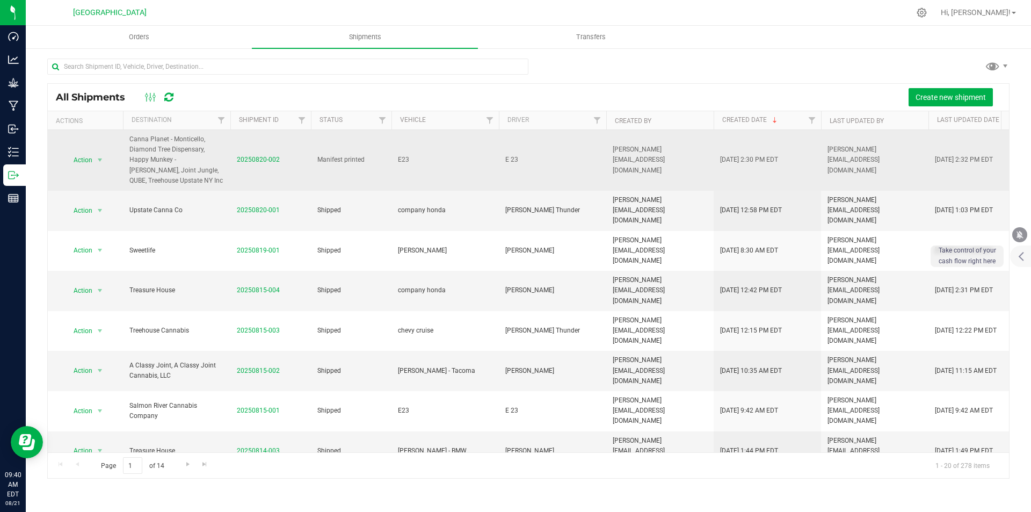
click at [260, 159] on span "20250820-002" at bounding box center [258, 160] width 43 height 10
click at [260, 156] on link "20250820-002" at bounding box center [258, 160] width 43 height 8
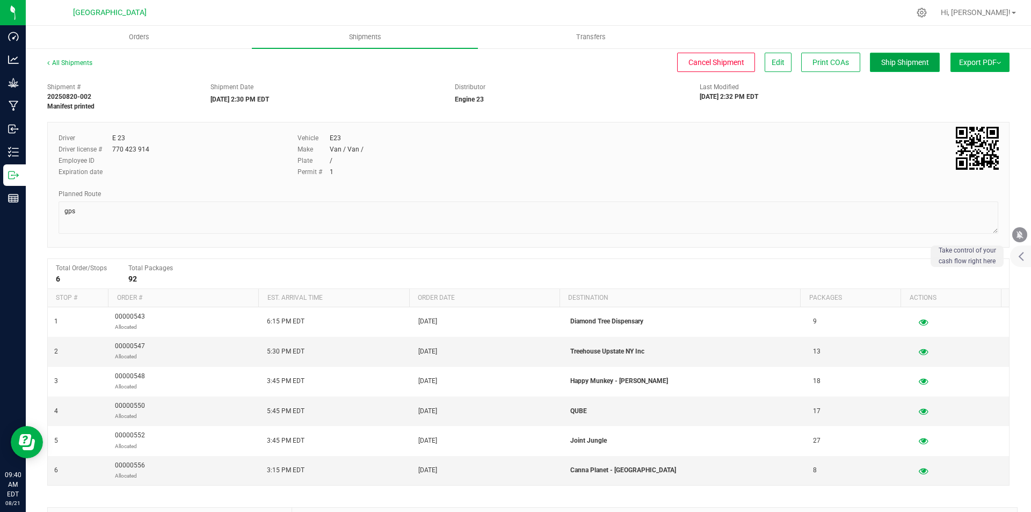
click at [893, 64] on span "Ship Shipment" at bounding box center [905, 62] width 48 height 9
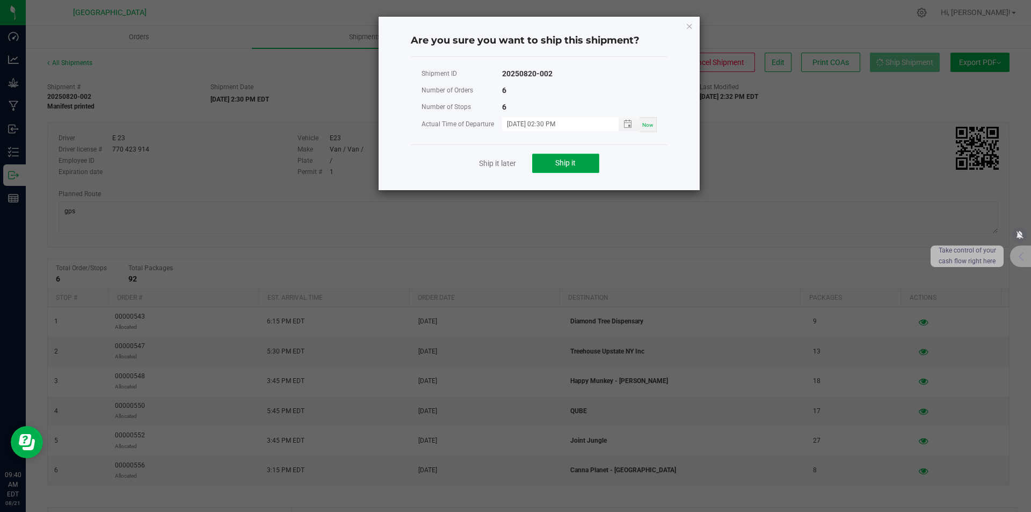
click at [577, 167] on button "Ship it" at bounding box center [565, 163] width 67 height 19
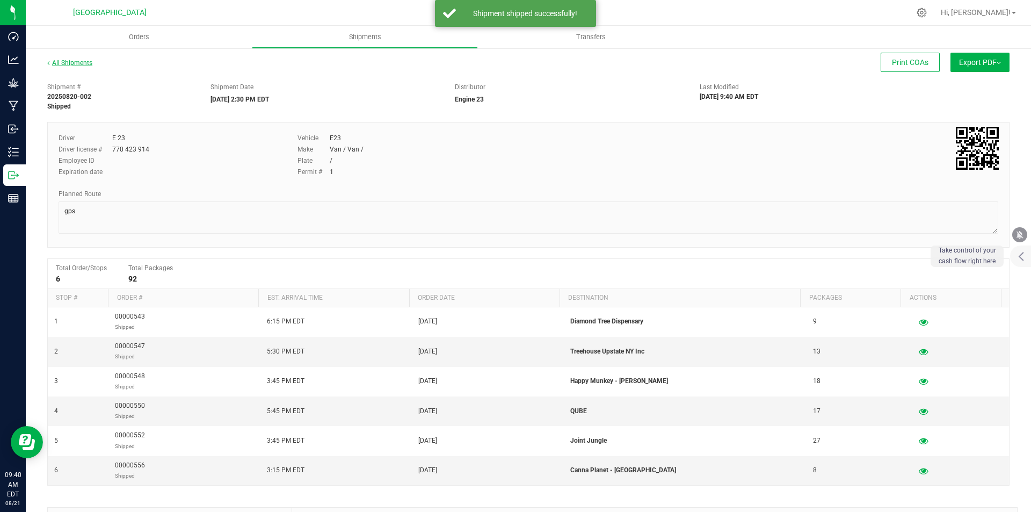
click at [74, 63] on link "All Shipments" at bounding box center [69, 63] width 45 height 8
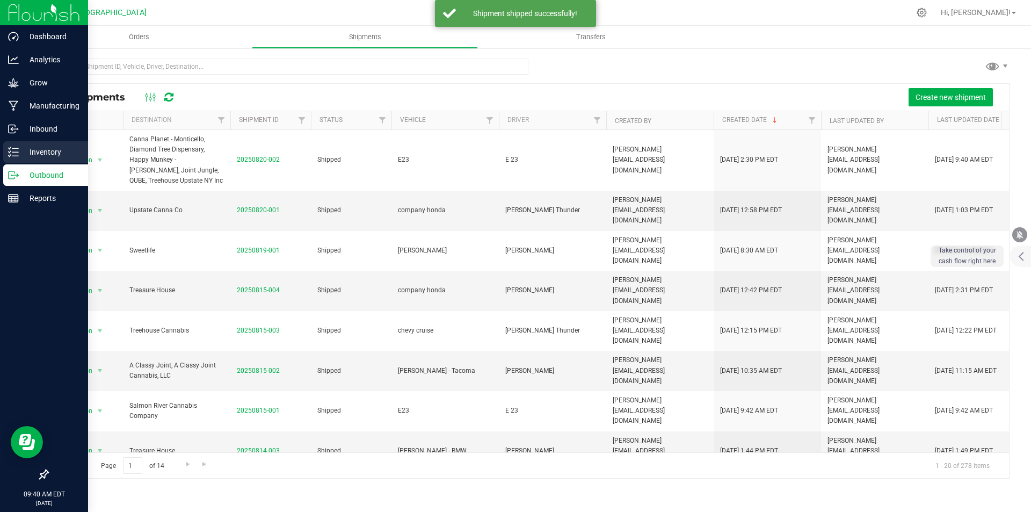
click at [32, 149] on p "Inventory" at bounding box center [51, 151] width 64 height 13
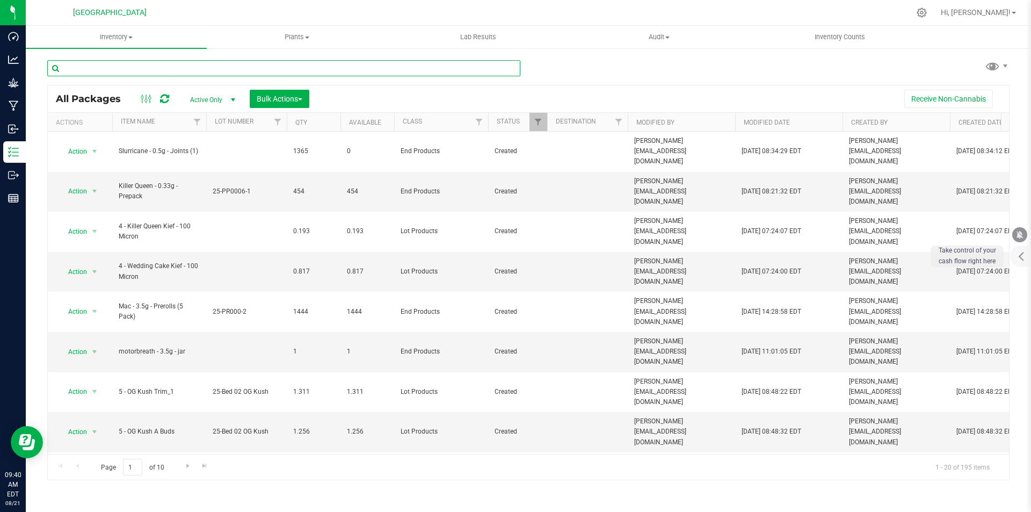
click at [199, 69] on input "text" at bounding box center [283, 68] width 473 height 16
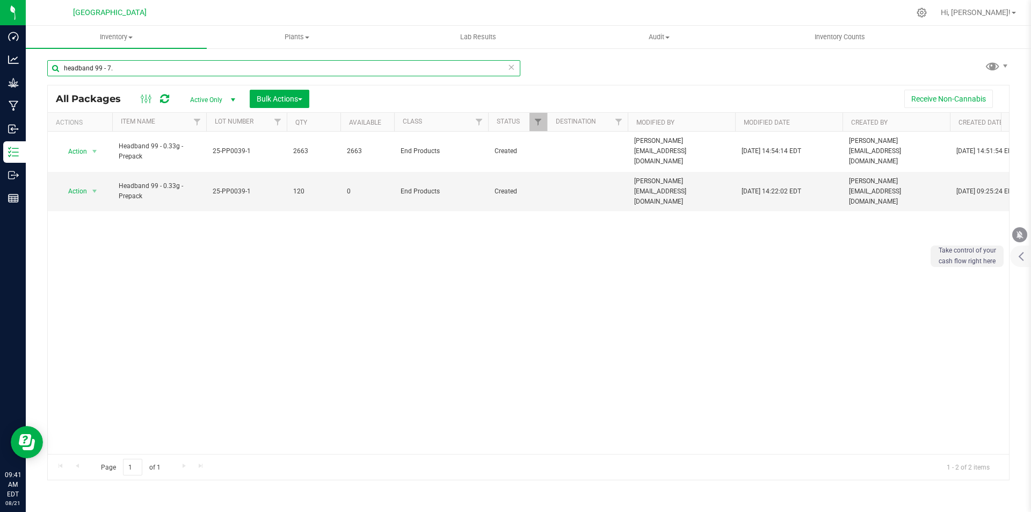
type input "headband 99 - 7.0"
